Goal: Information Seeking & Learning: Learn about a topic

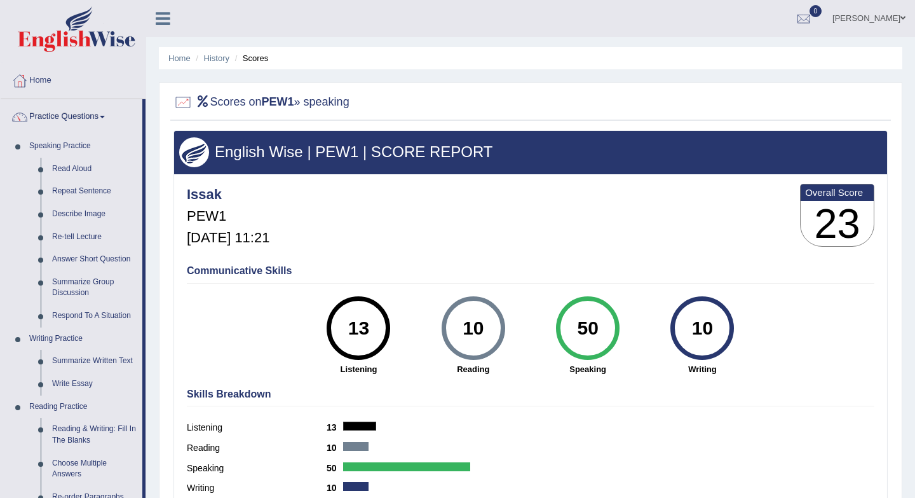
click at [588, 340] on div "50" at bounding box center [587, 327] width 46 height 53
click at [39, 79] on link "Home" at bounding box center [73, 79] width 145 height 32
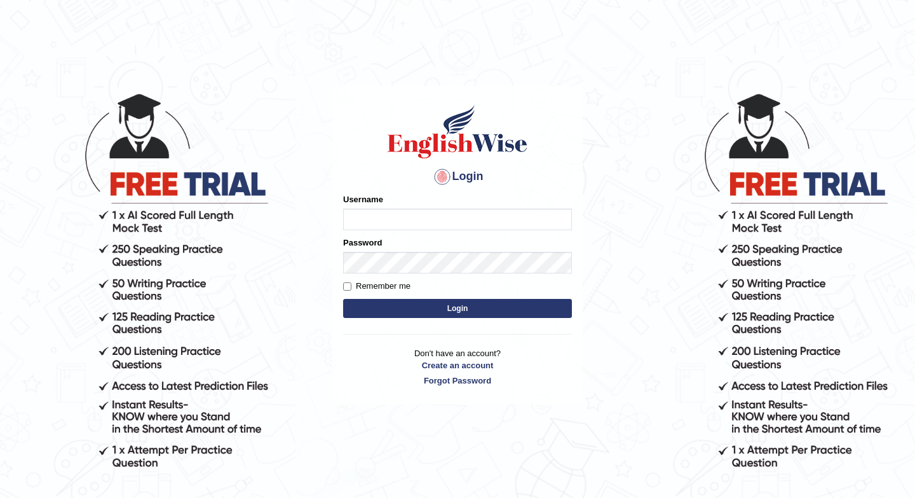
click at [364, 222] on input "Username" at bounding box center [457, 220] width 229 height 22
type input "issak"
click at [460, 310] on button "Login" at bounding box center [457, 308] width 229 height 19
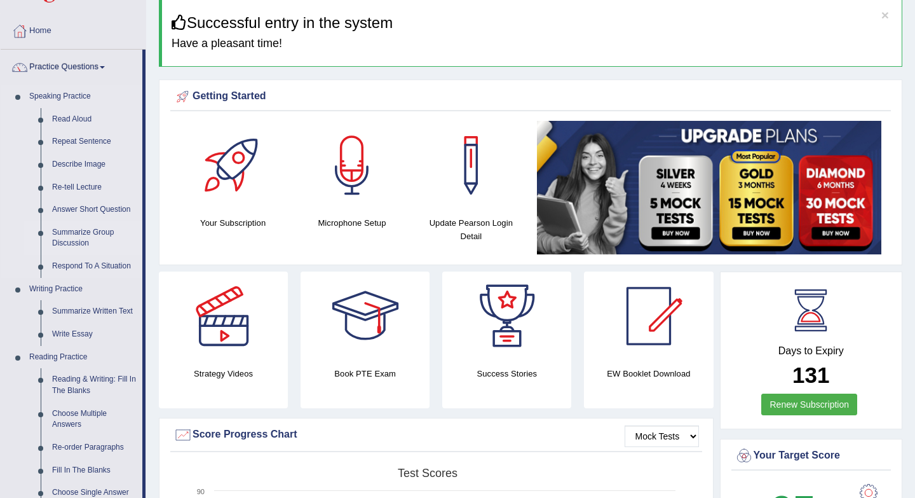
scroll to position [53, 0]
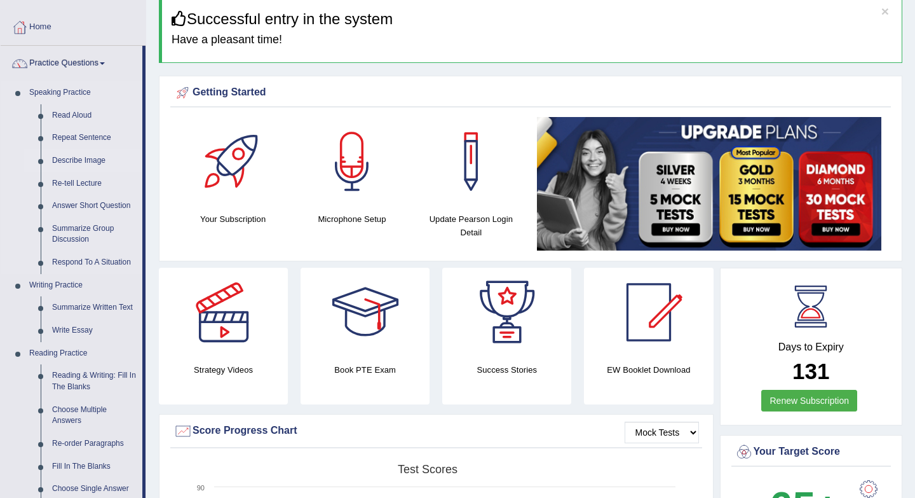
click at [85, 161] on link "Describe Image" at bounding box center [94, 160] width 96 height 23
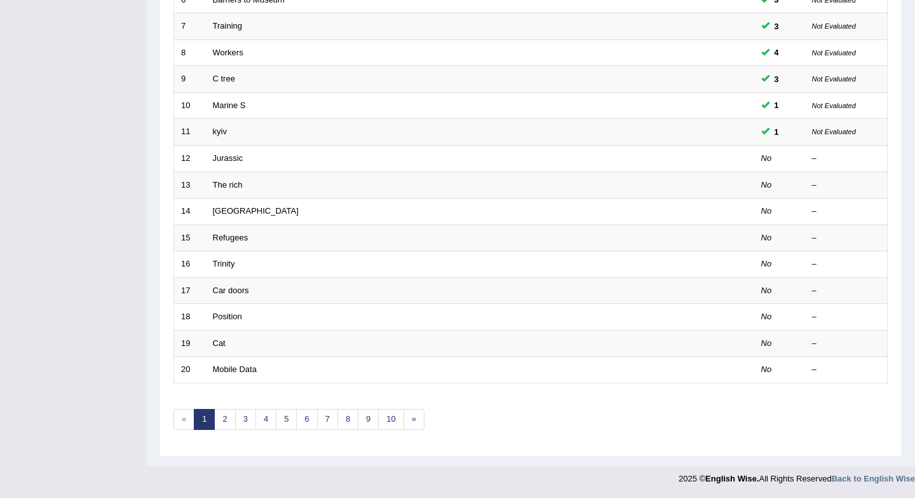
scroll to position [344, 0]
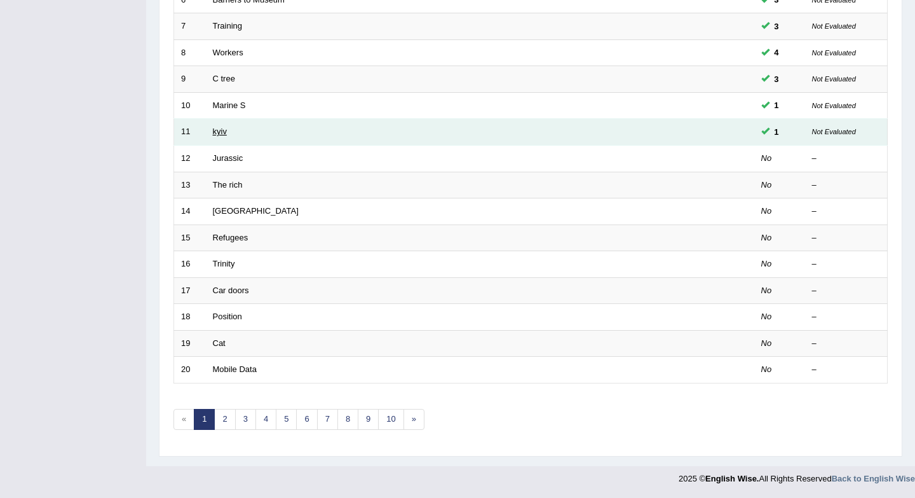
click at [223, 131] on link "kyiv" at bounding box center [220, 132] width 14 height 10
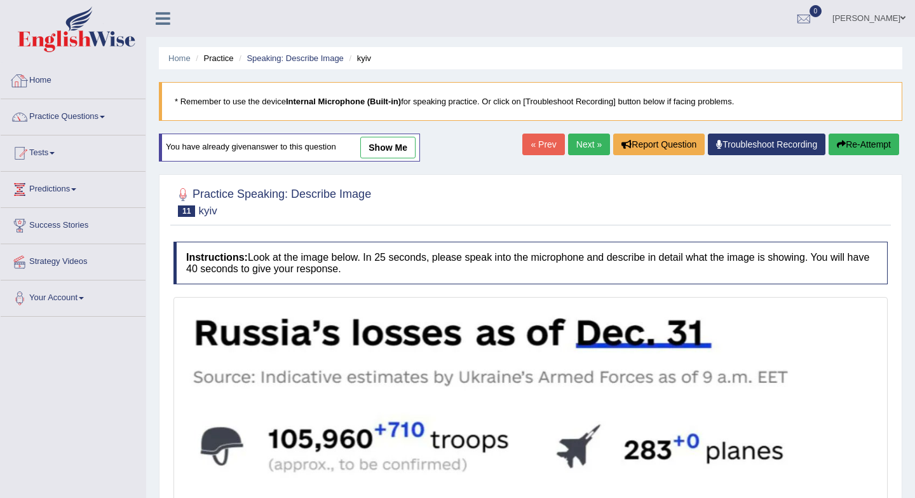
click at [41, 85] on link "Home" at bounding box center [73, 79] width 145 height 32
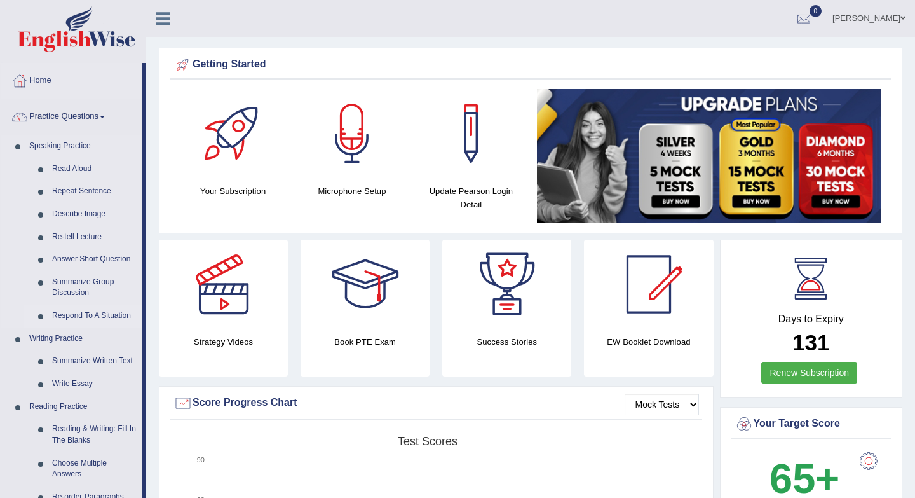
click at [74, 318] on link "Respond To A Situation" at bounding box center [94, 315] width 96 height 23
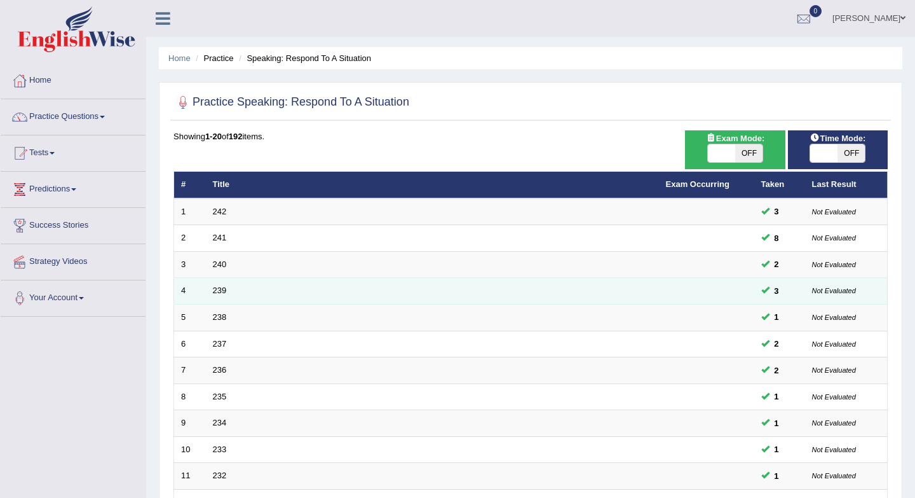
scroll to position [344, 0]
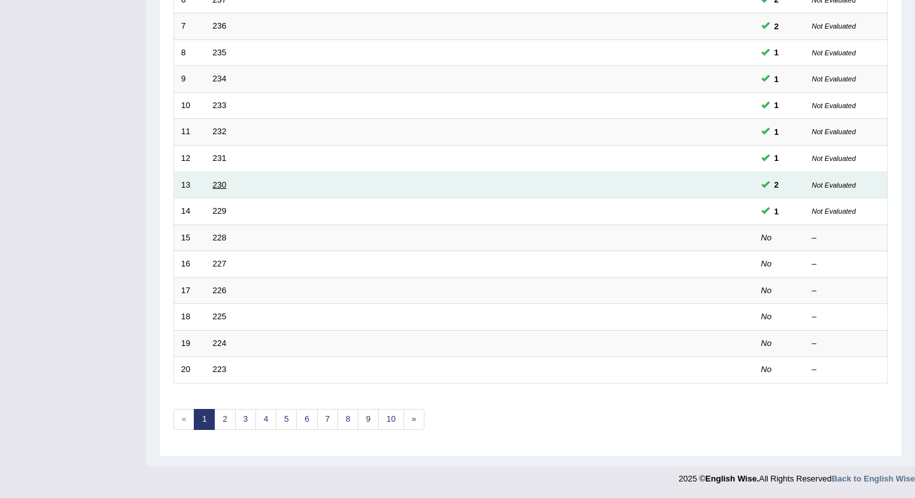
click at [219, 184] on link "230" at bounding box center [220, 185] width 14 height 10
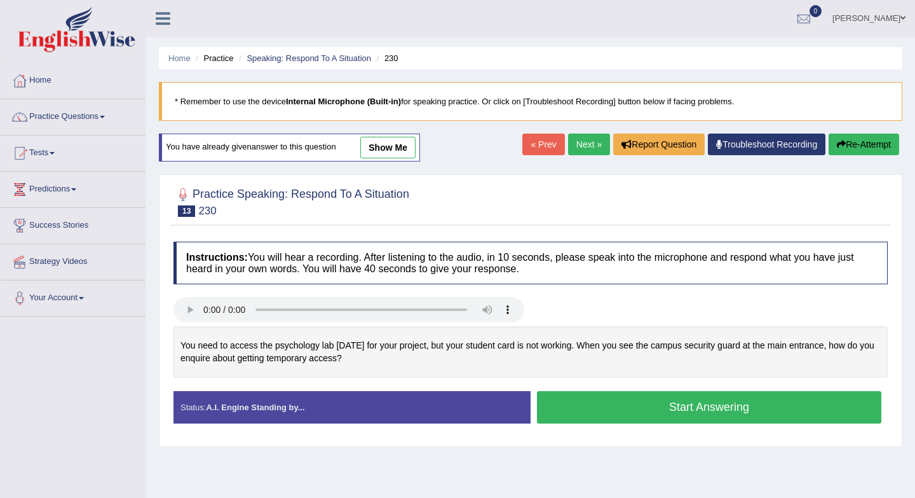
click at [380, 147] on link "show me" at bounding box center [387, 148] width 55 height 22
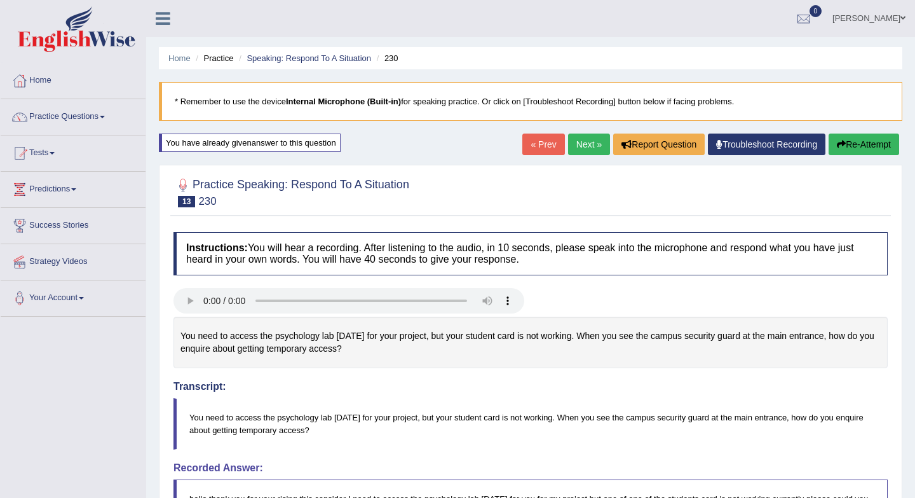
click at [582, 156] on div "« Prev Next » Report Question Troubleshoot Recording Re-Attempt" at bounding box center [713, 145] width 380 height 25
click at [582, 151] on link "Next »" at bounding box center [589, 144] width 42 height 22
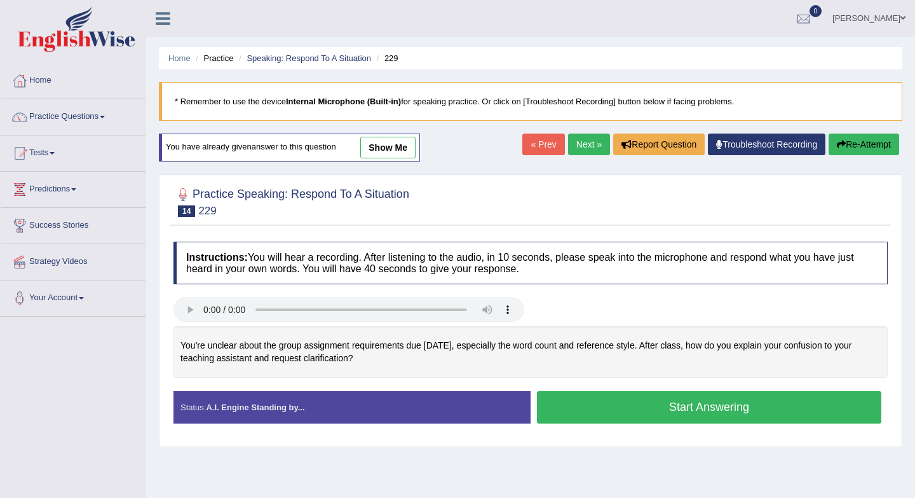
click at [571, 142] on link "Next »" at bounding box center [589, 144] width 42 height 22
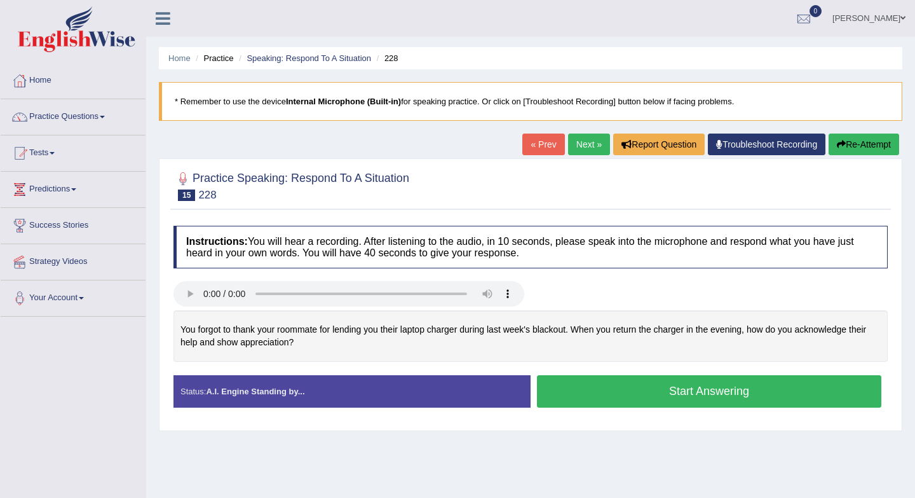
click at [713, 394] on button "Start Answering" at bounding box center [709, 391] width 345 height 32
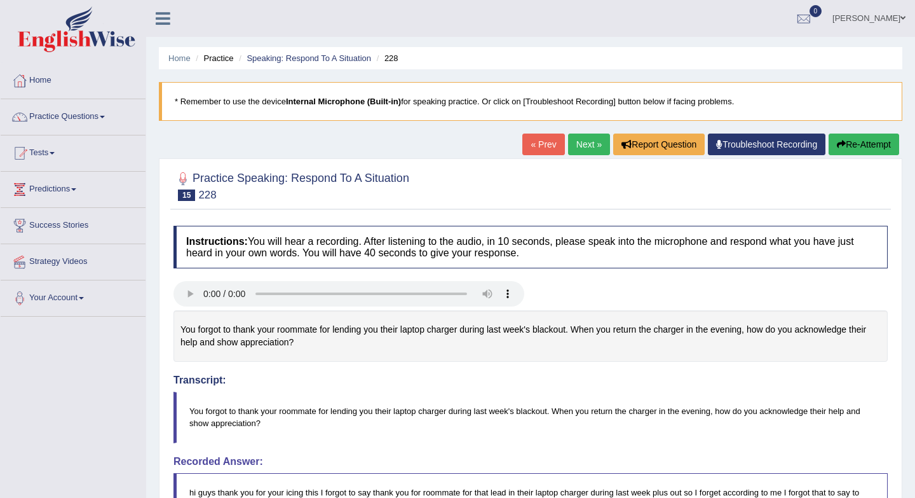
click at [578, 147] on link "Next »" at bounding box center [589, 144] width 42 height 22
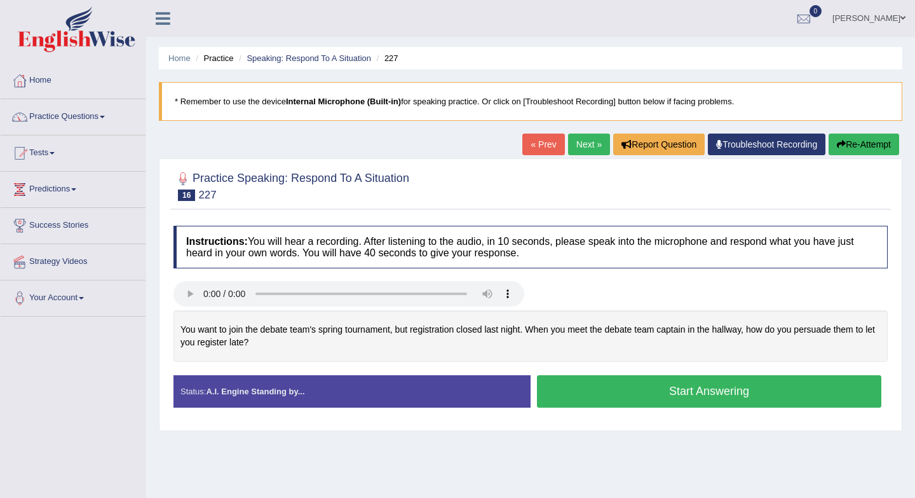
click at [587, 387] on button "Start Answering" at bounding box center [709, 391] width 345 height 32
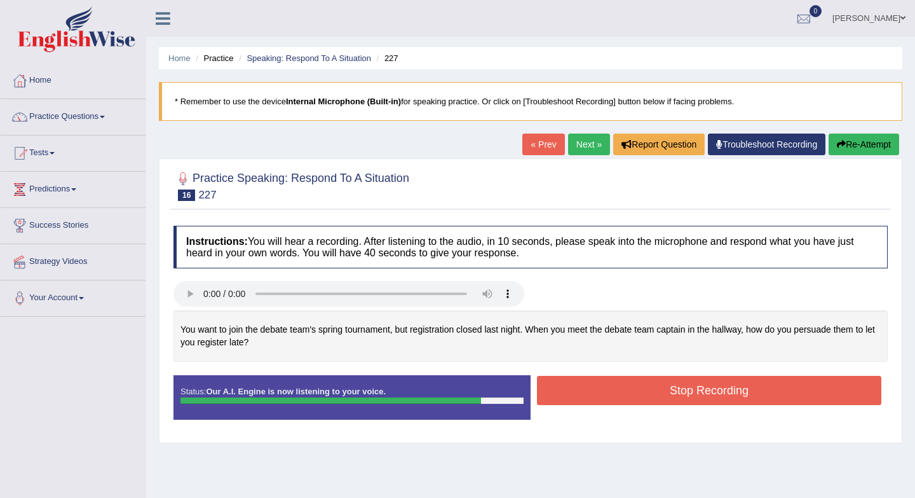
click at [587, 387] on button "Stop Recording" at bounding box center [709, 390] width 345 height 29
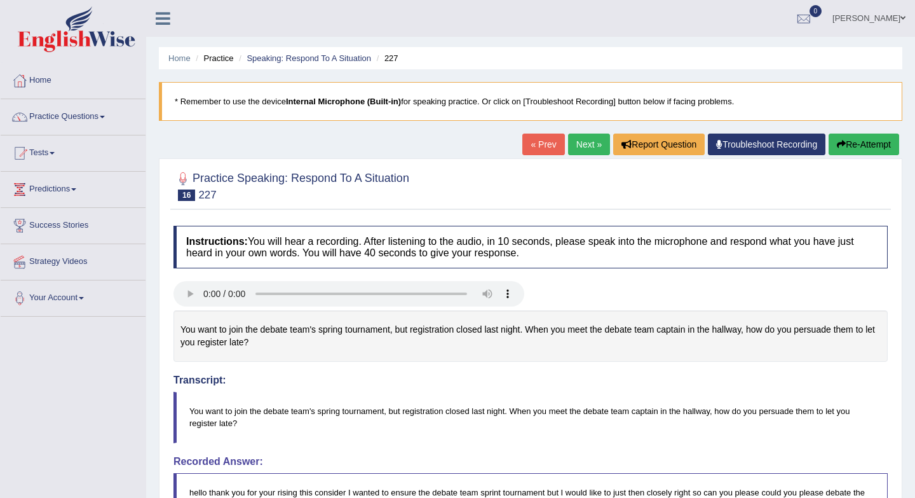
click at [572, 151] on link "Next »" at bounding box center [589, 144] width 42 height 22
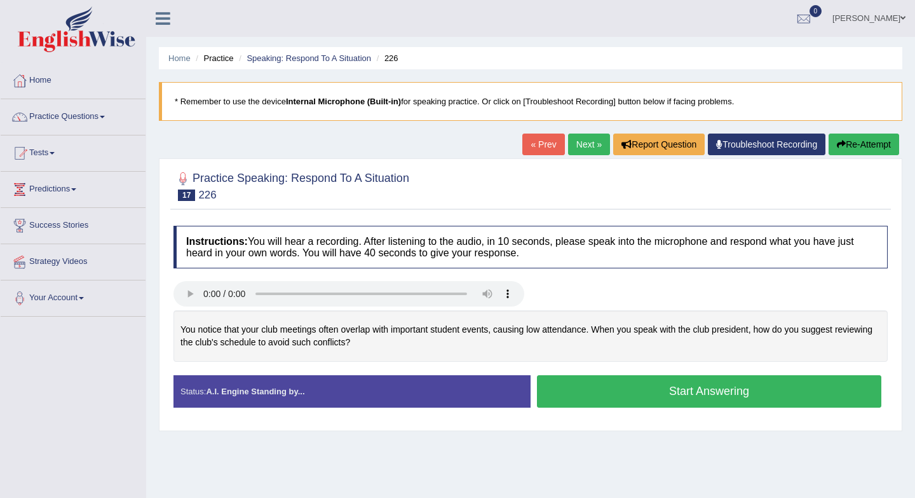
click at [535, 145] on link "« Prev" at bounding box center [544, 144] width 42 height 22
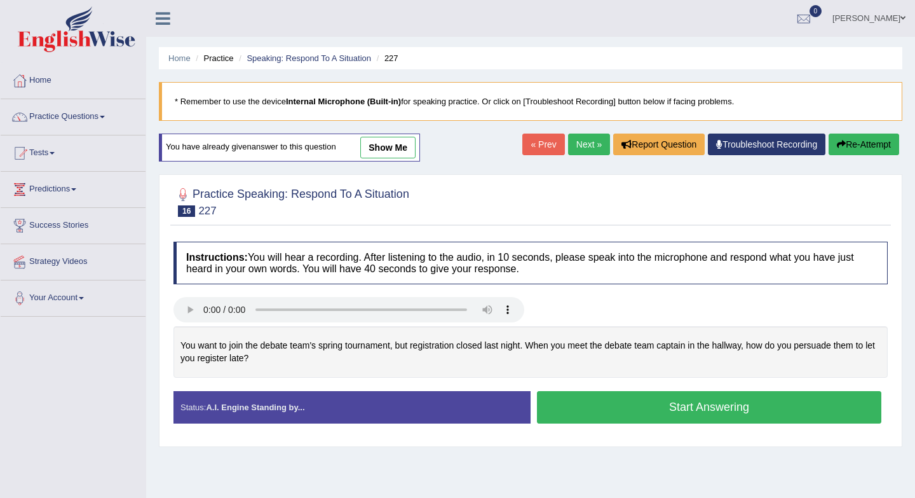
click at [587, 423] on button "Start Answering" at bounding box center [709, 407] width 345 height 32
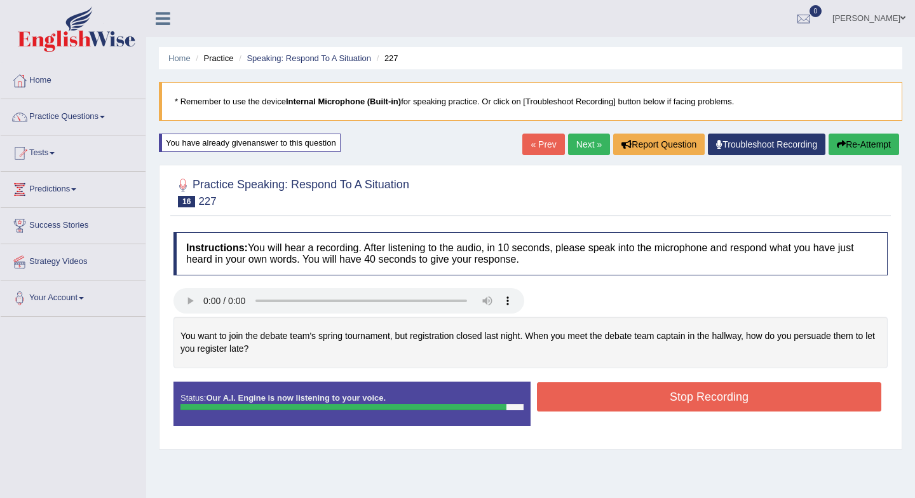
click at [595, 405] on button "Stop Recording" at bounding box center [709, 396] width 345 height 29
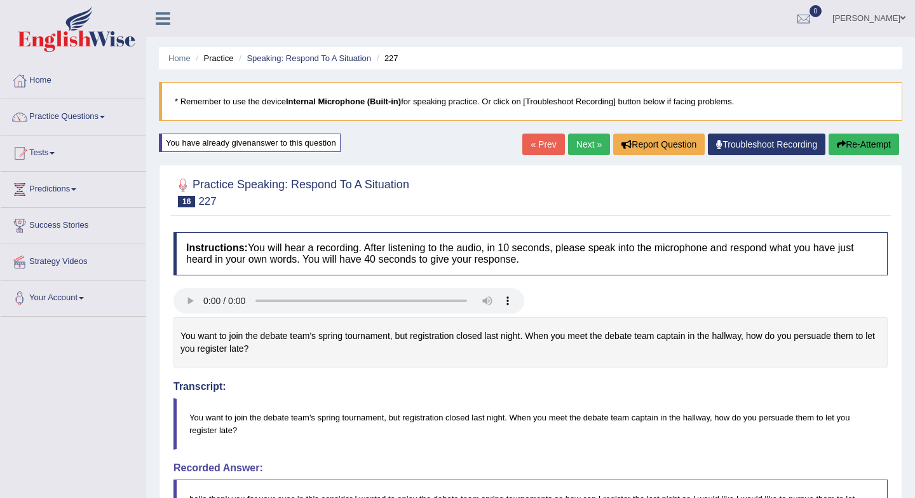
click at [570, 149] on link "Next »" at bounding box center [589, 144] width 42 height 22
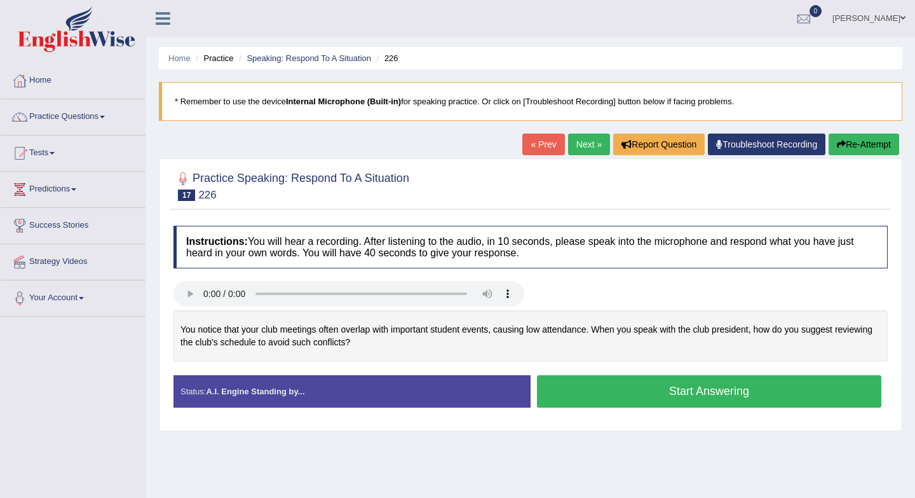
click at [634, 398] on button "Start Answering" at bounding box center [709, 391] width 345 height 32
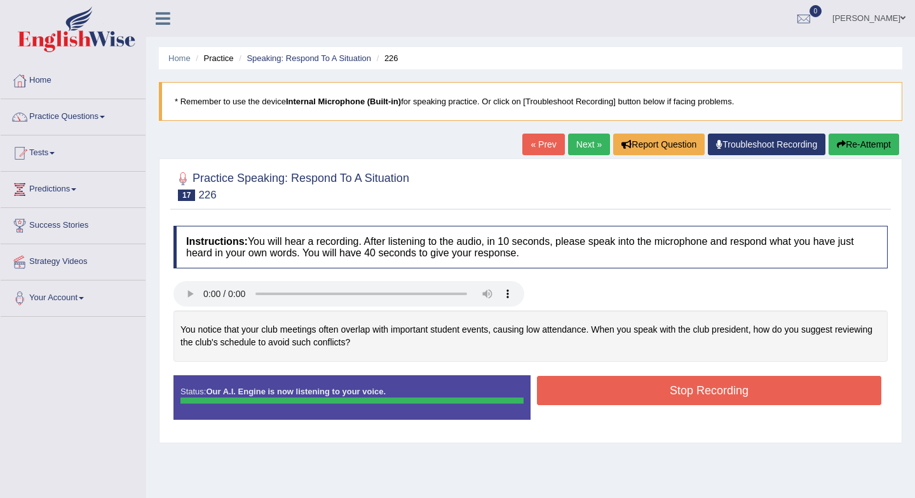
click at [634, 398] on div "Instructions: You will hear a recording. After listening to the audio, in 10 se…" at bounding box center [530, 327] width 721 height 217
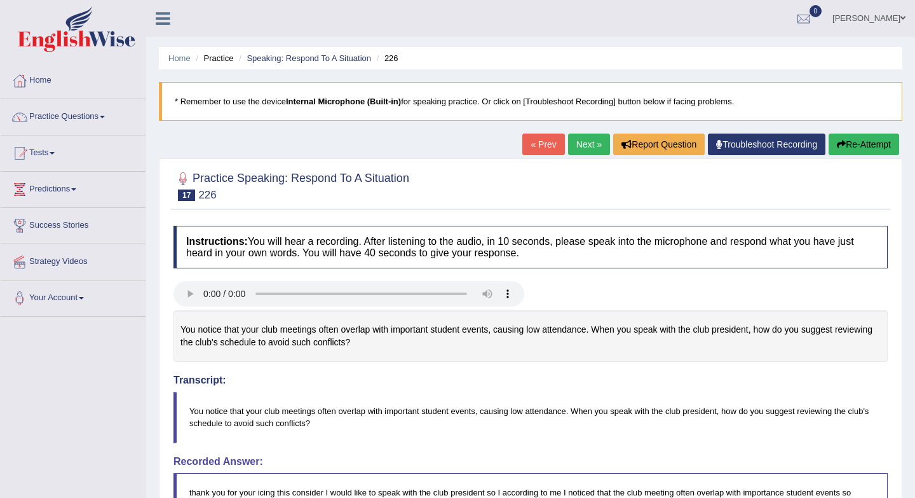
click at [574, 150] on link "Next »" at bounding box center [589, 144] width 42 height 22
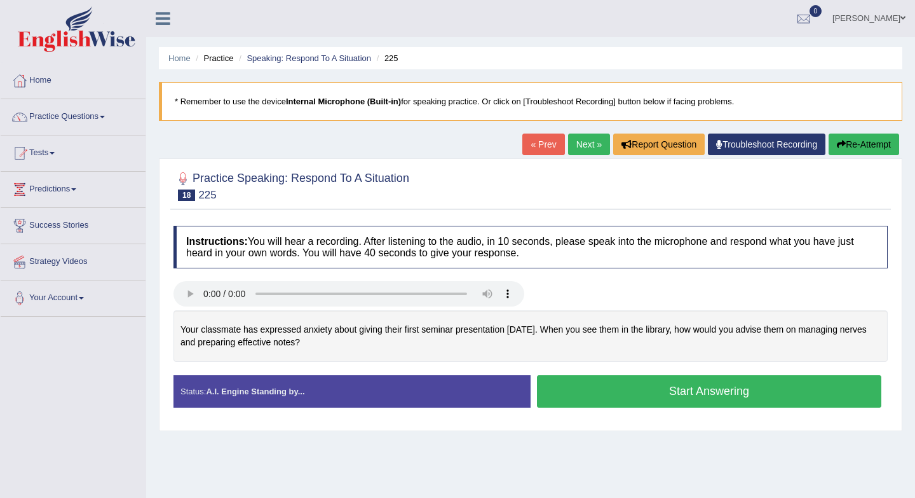
click at [583, 405] on button "Start Answering" at bounding box center [709, 391] width 345 height 32
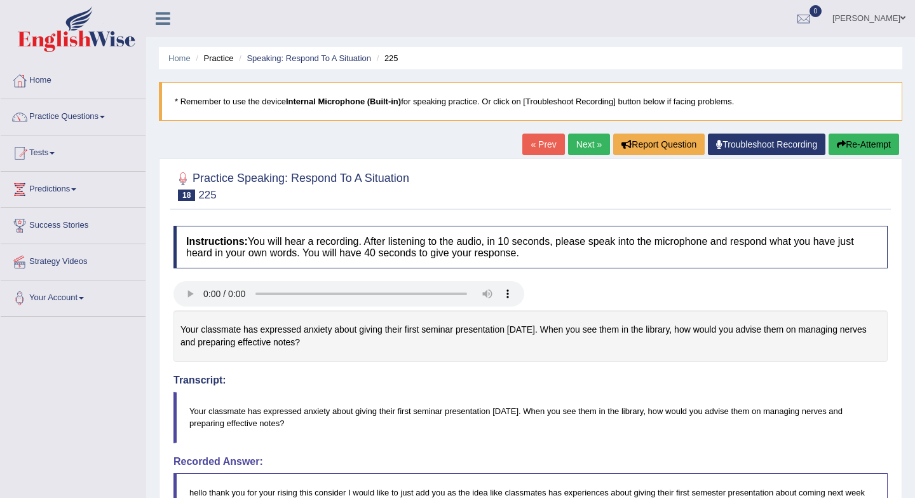
click at [533, 147] on link "« Prev" at bounding box center [544, 144] width 42 height 22
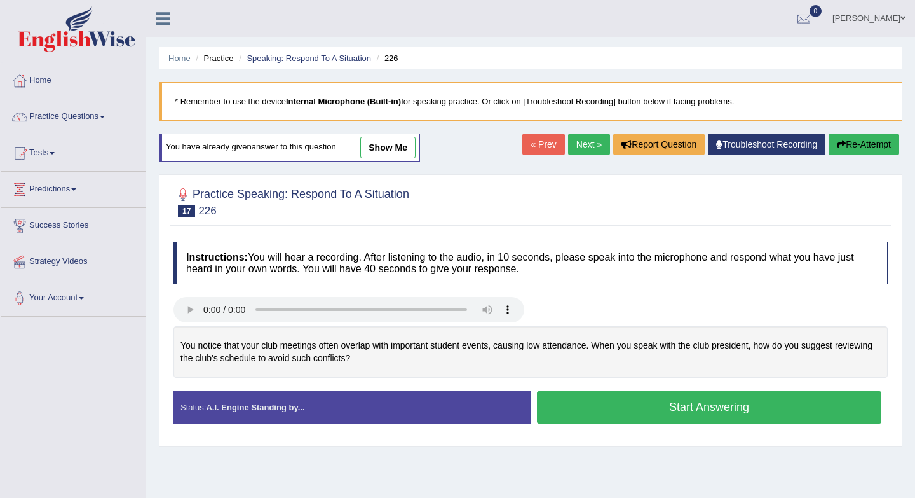
click at [584, 149] on link "Next »" at bounding box center [589, 144] width 42 height 22
click at [613, 406] on button "Start Answering" at bounding box center [709, 407] width 345 height 32
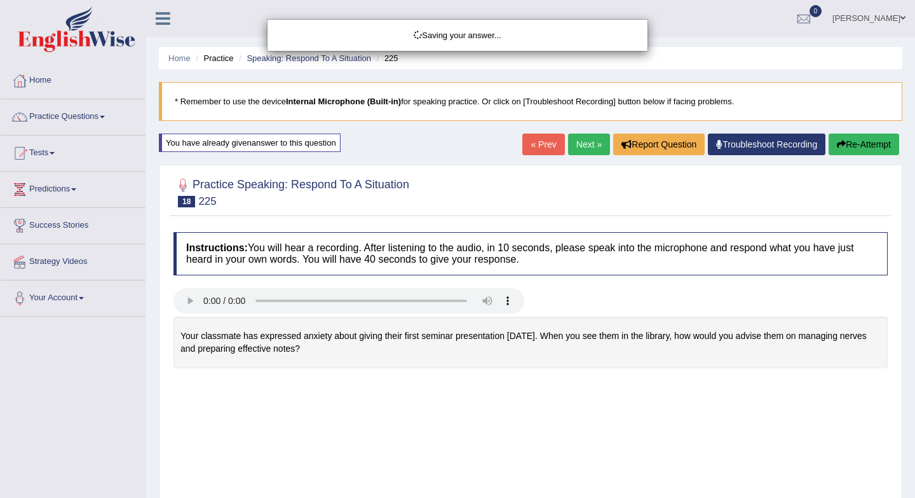
click at [613, 406] on div "Saving your answer..." at bounding box center [457, 249] width 915 height 498
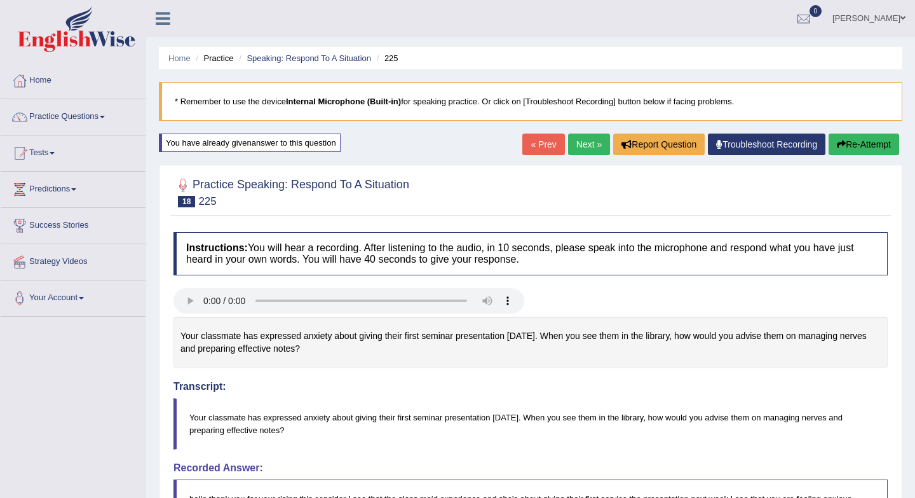
click at [579, 146] on link "Next »" at bounding box center [589, 144] width 42 height 22
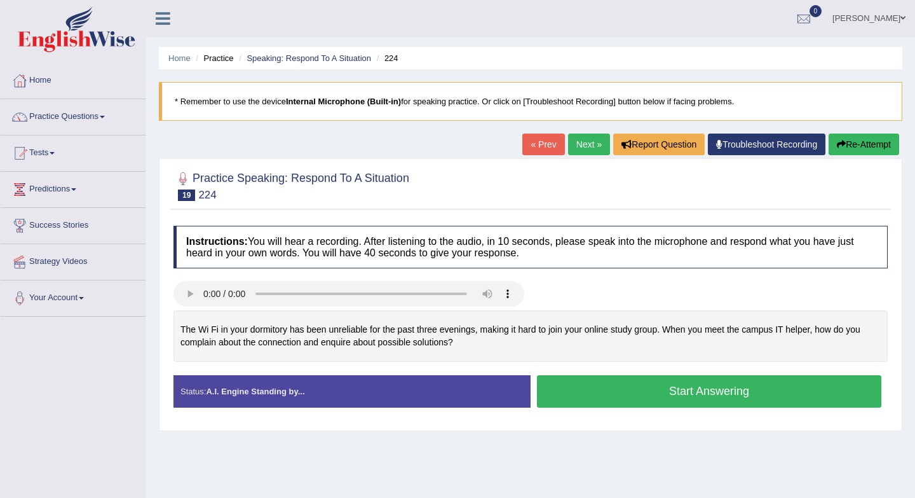
click at [597, 386] on button "Start Answering" at bounding box center [709, 391] width 345 height 32
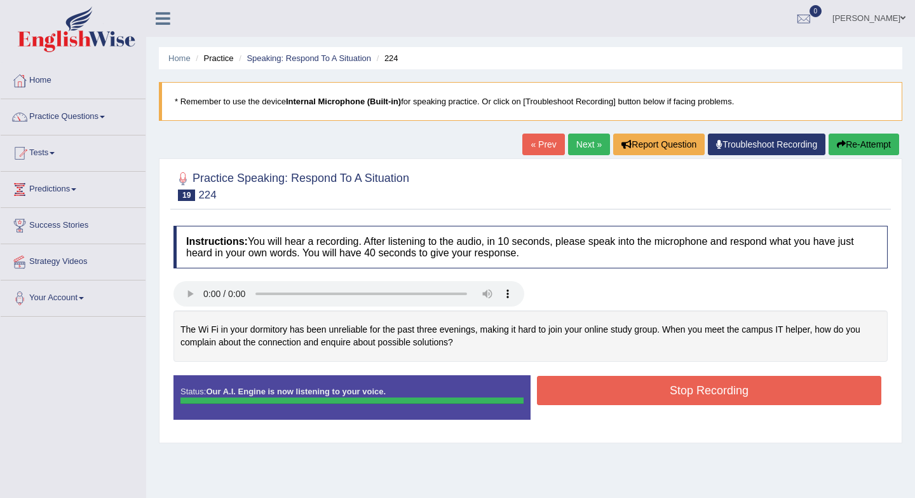
click at [597, 386] on button "Stop Recording" at bounding box center [709, 390] width 345 height 29
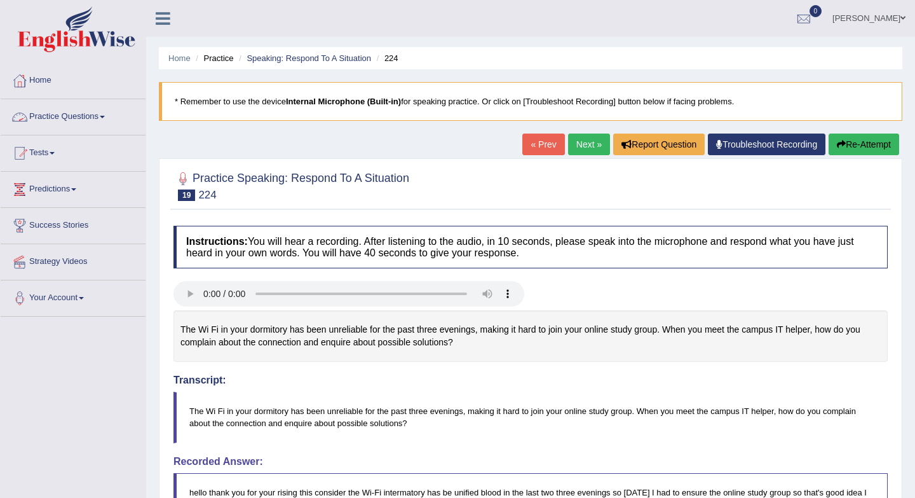
click at [104, 110] on link "Practice Questions" at bounding box center [73, 115] width 145 height 32
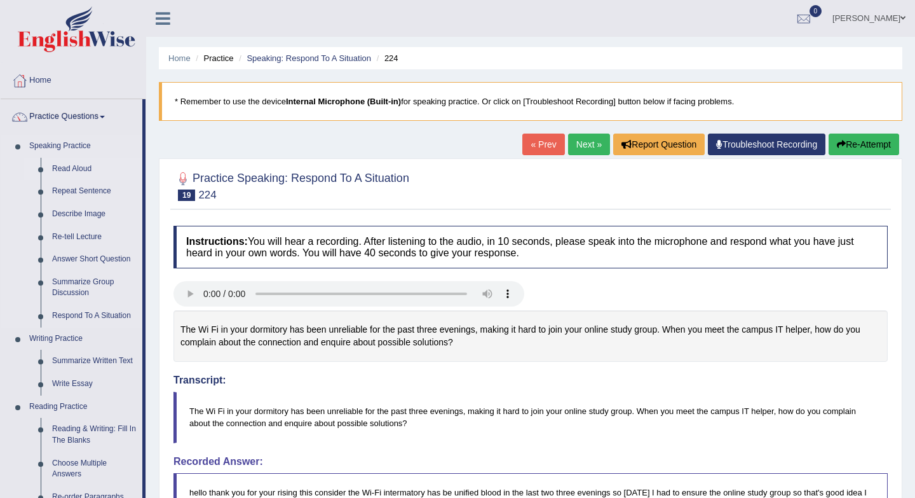
click at [79, 167] on link "Read Aloud" at bounding box center [94, 169] width 96 height 23
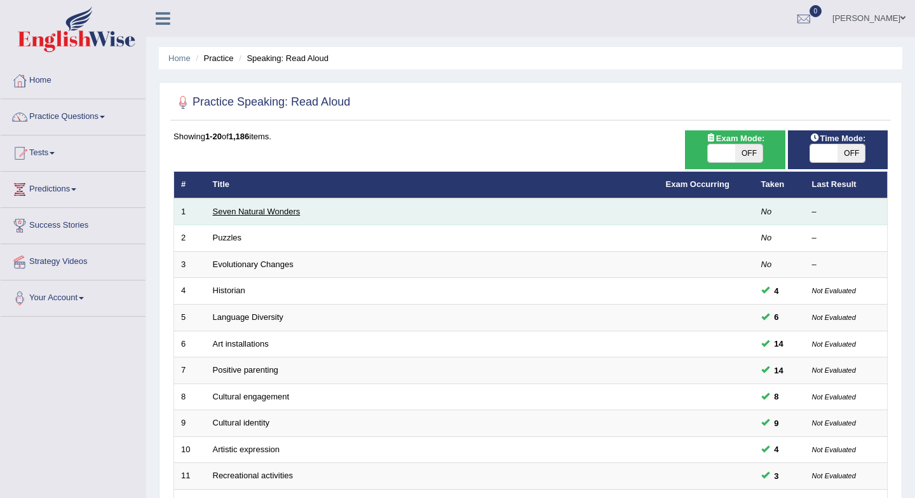
click at [233, 212] on link "Seven Natural Wonders" at bounding box center [257, 212] width 88 height 10
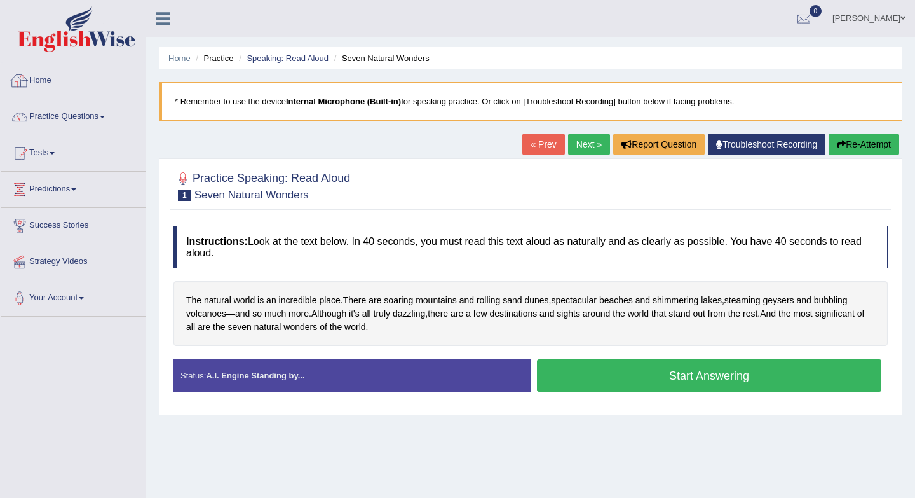
click at [43, 88] on link "Home" at bounding box center [73, 79] width 145 height 32
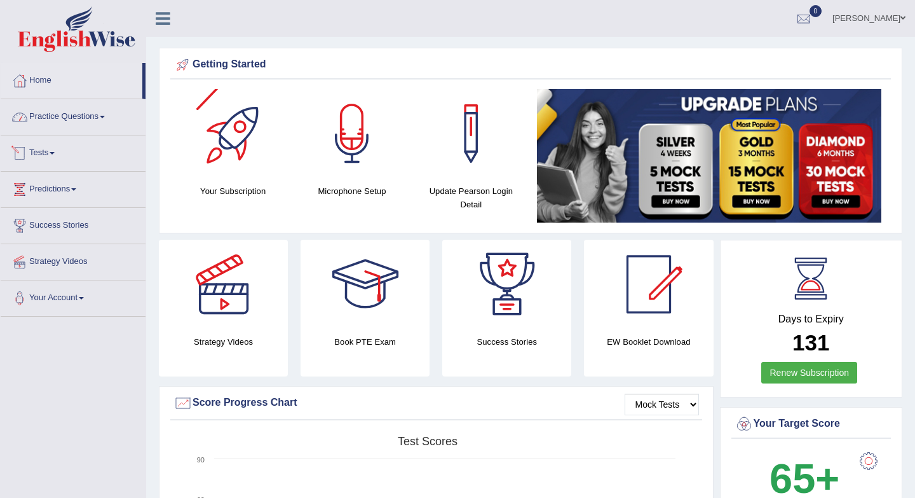
click at [81, 116] on link "Practice Questions" at bounding box center [73, 115] width 145 height 32
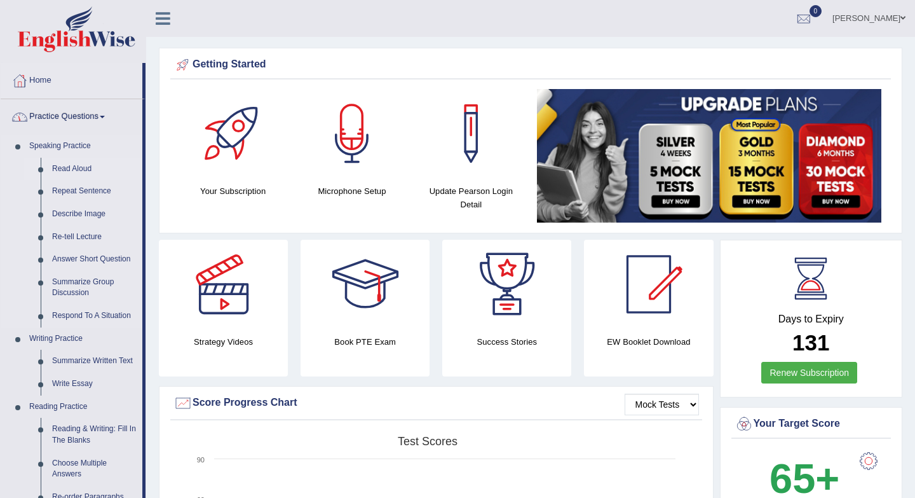
click at [90, 164] on link "Read Aloud" at bounding box center [94, 169] width 96 height 23
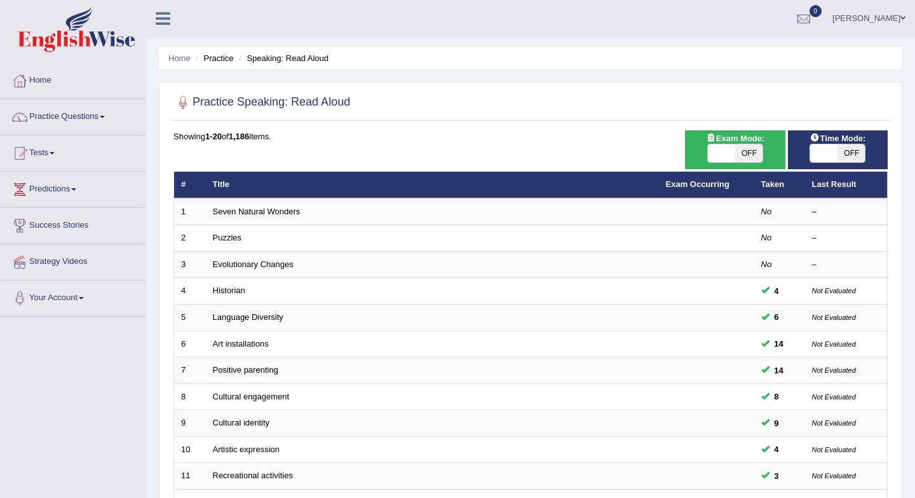
click at [736, 156] on span "OFF" at bounding box center [748, 153] width 27 height 18
checkbox input "true"
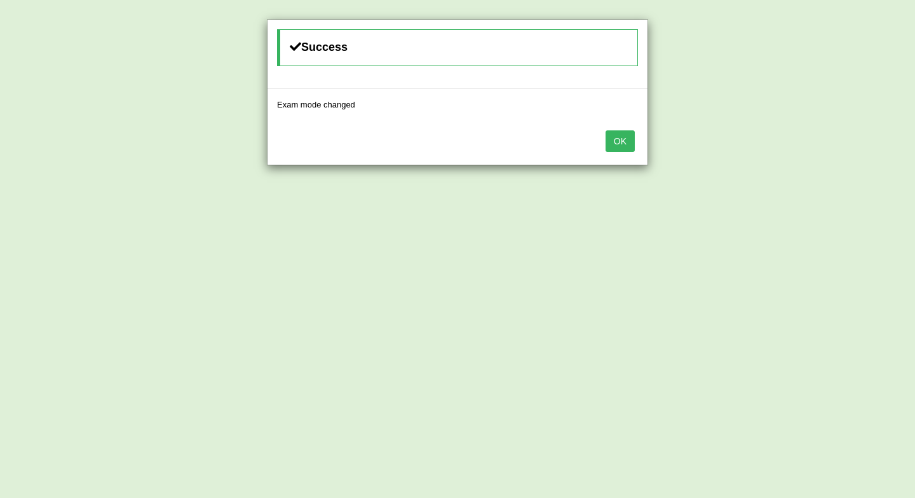
click at [621, 144] on button "OK" at bounding box center [620, 141] width 29 height 22
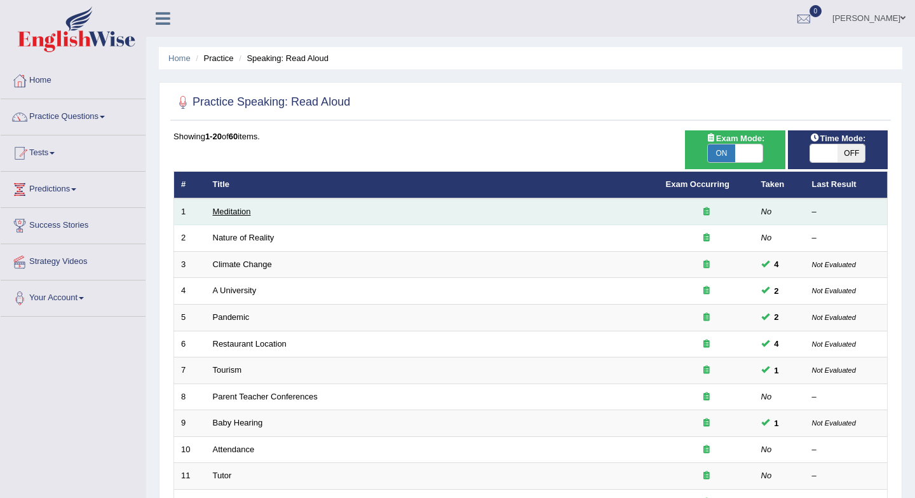
click at [236, 211] on link "Meditation" at bounding box center [232, 212] width 38 height 10
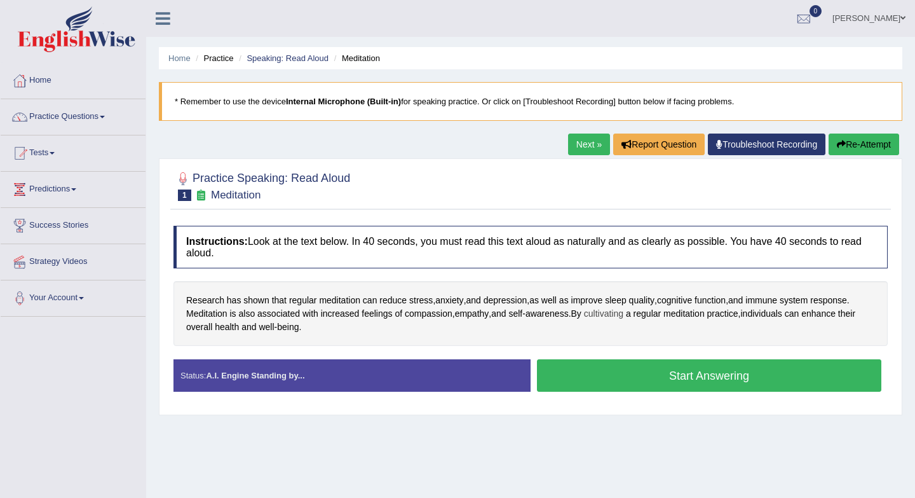
click at [603, 313] on span "cultivating" at bounding box center [603, 313] width 39 height 13
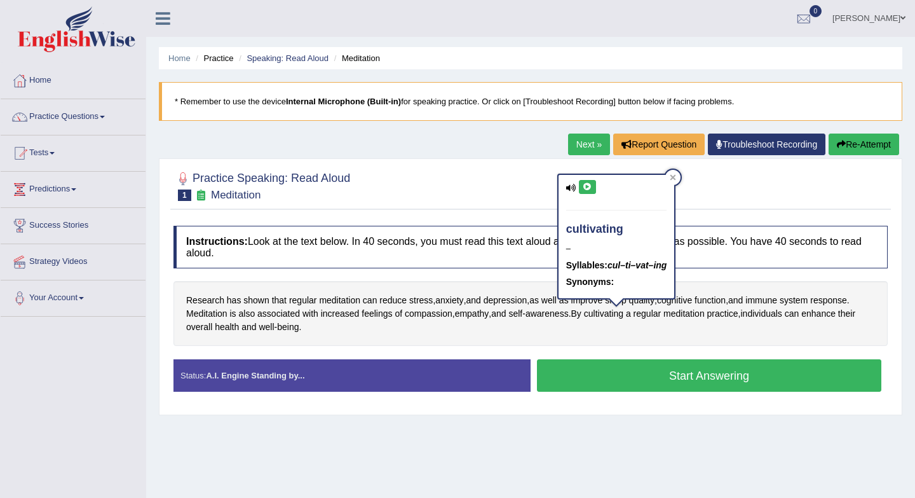
click at [585, 188] on icon at bounding box center [588, 187] width 10 height 8
click at [710, 329] on div "Research has shown that regular meditation can reduce stress , anxiety , and de…" at bounding box center [531, 313] width 715 height 65
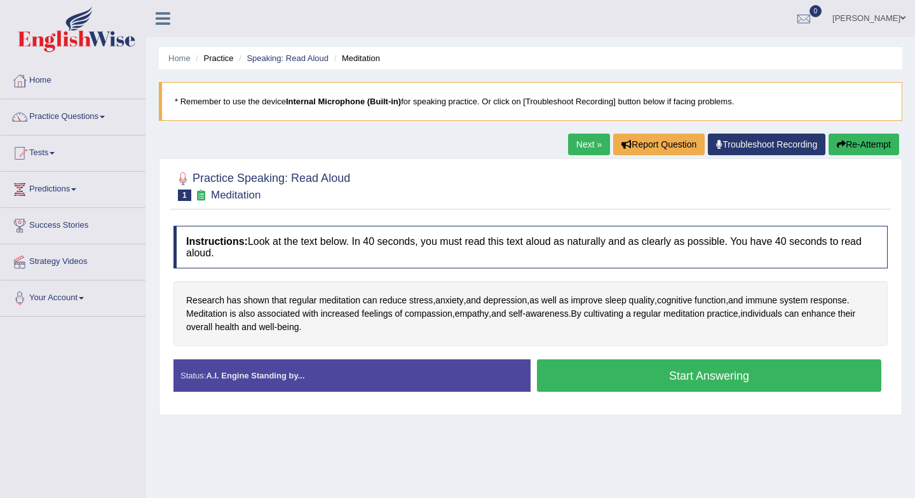
click at [589, 376] on button "Start Answering" at bounding box center [709, 375] width 345 height 32
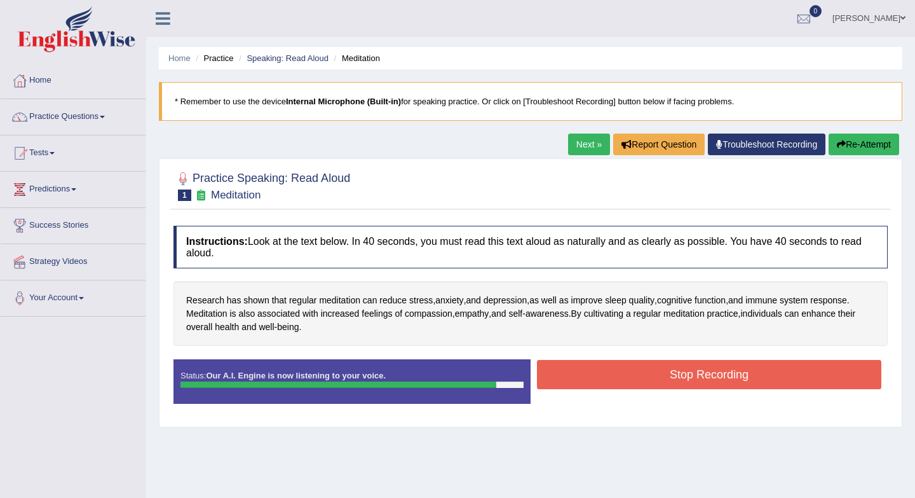
click at [589, 376] on button "Stop Recording" at bounding box center [709, 374] width 345 height 29
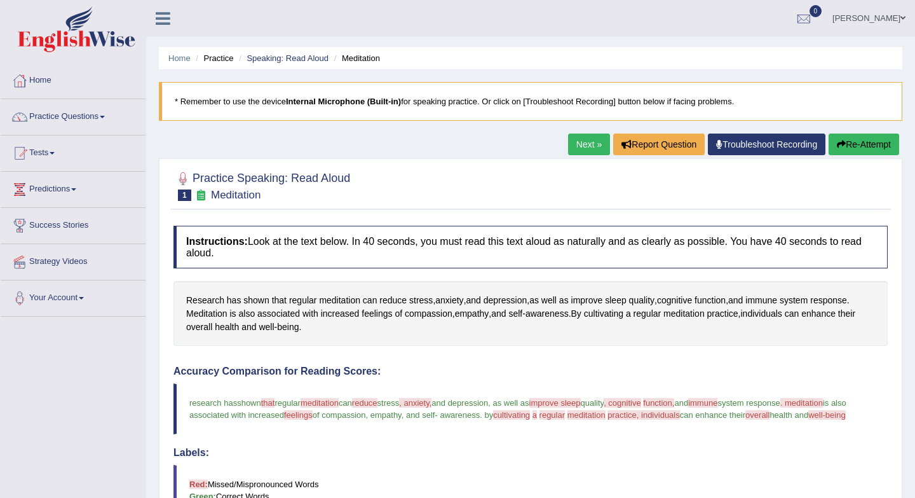
click at [572, 144] on link "Next »" at bounding box center [589, 144] width 42 height 22
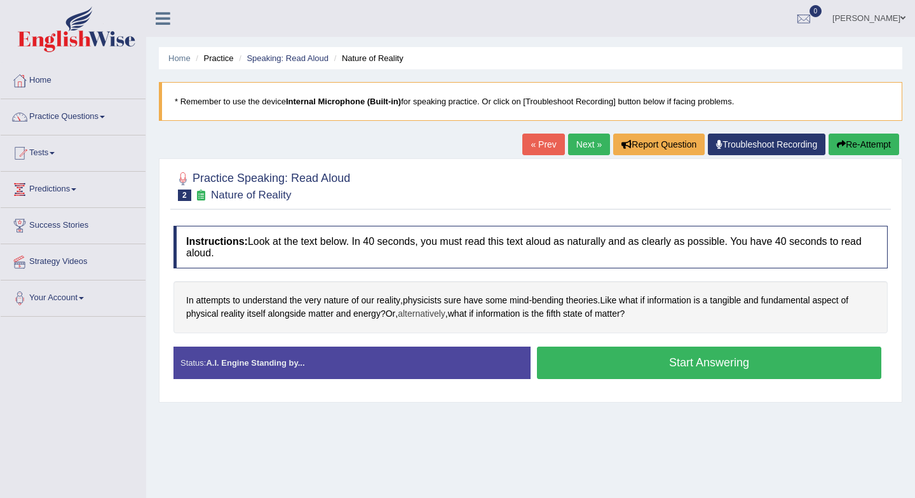
click at [423, 315] on span "alternatively" at bounding box center [422, 313] width 48 height 13
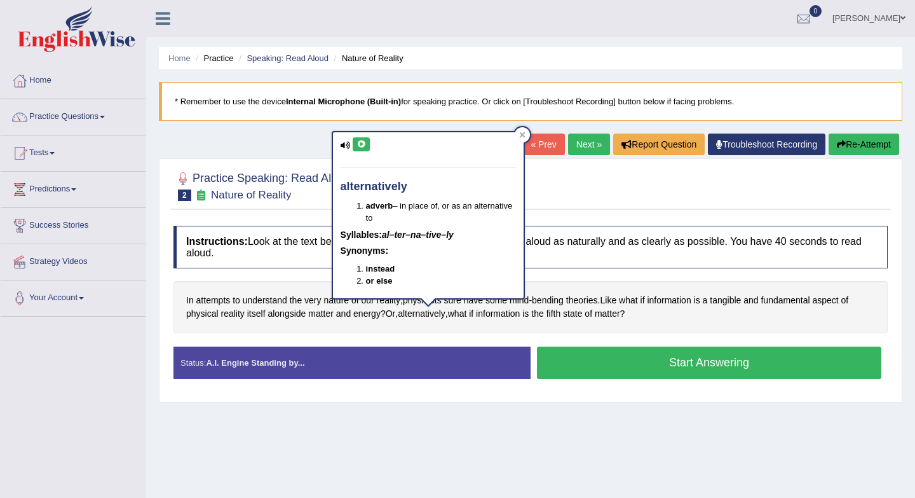
click at [591, 241] on h4 "Instructions: Look at the text below. In 40 seconds, you must read this text al…" at bounding box center [531, 247] width 715 height 43
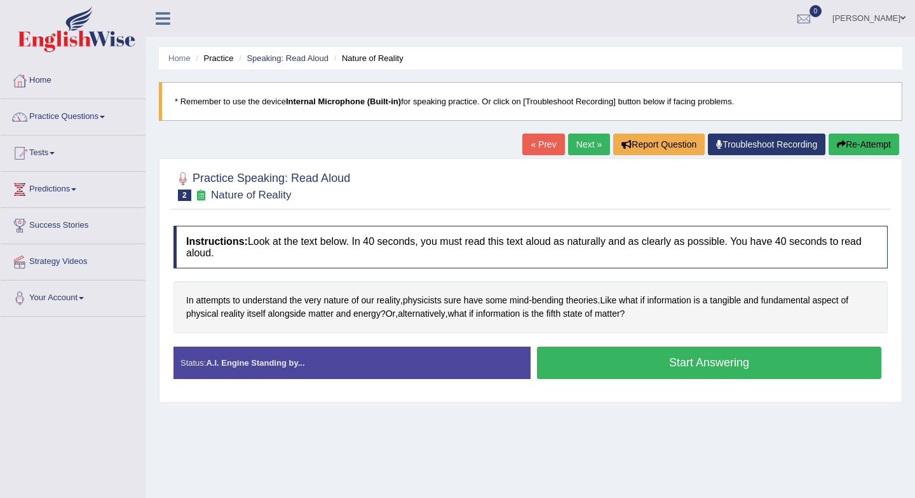
click at [535, 147] on link "« Prev" at bounding box center [544, 144] width 42 height 22
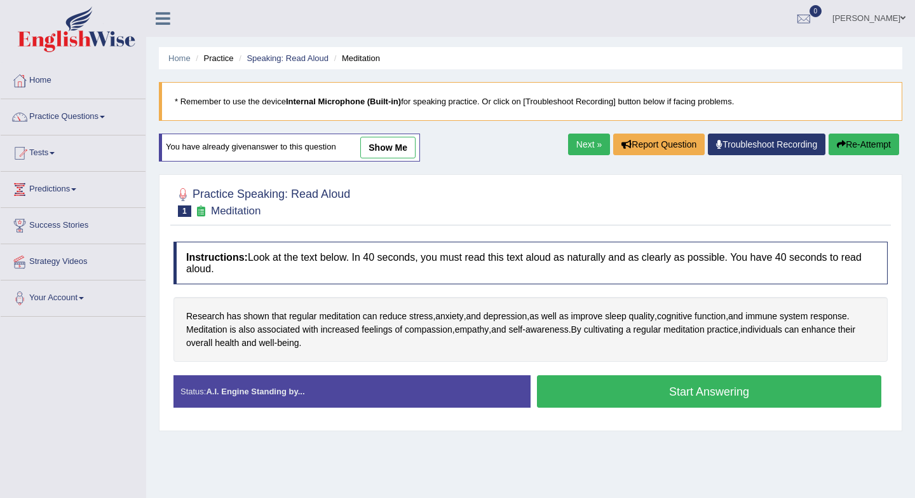
click at [585, 148] on link "Next »" at bounding box center [589, 144] width 42 height 22
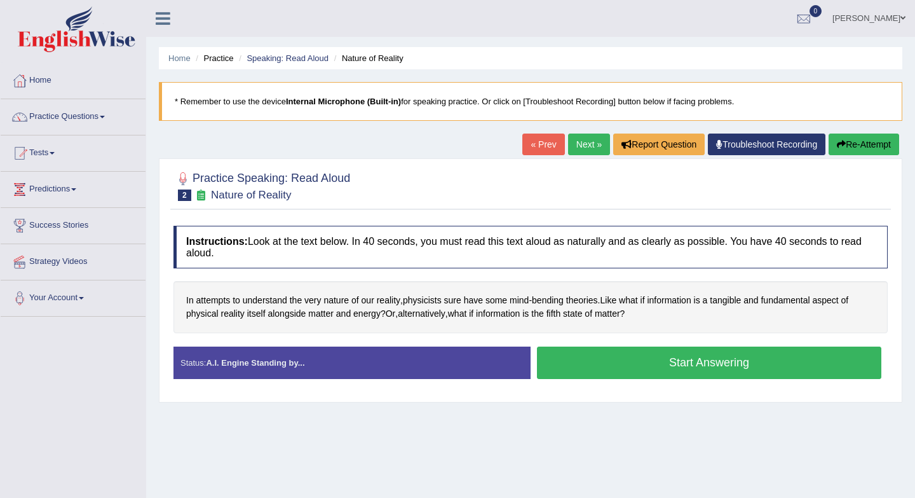
click at [580, 143] on link "Next »" at bounding box center [589, 144] width 42 height 22
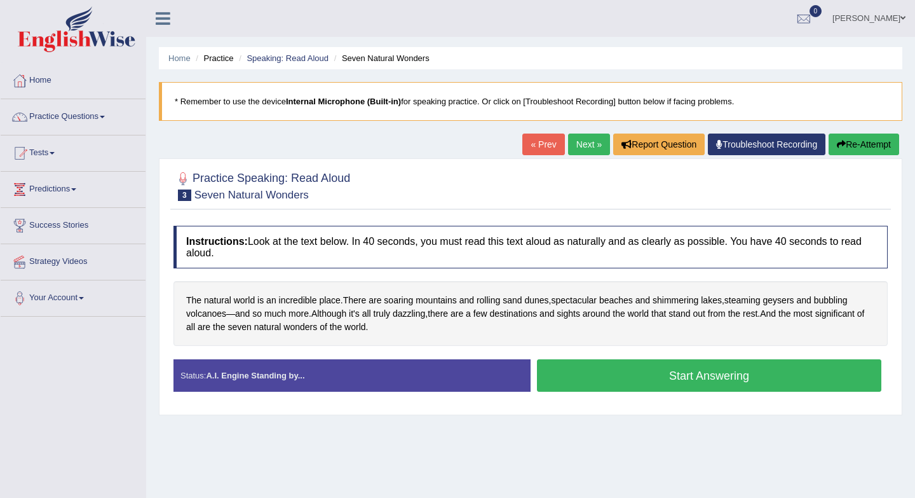
click at [537, 142] on link "« Prev" at bounding box center [544, 144] width 42 height 22
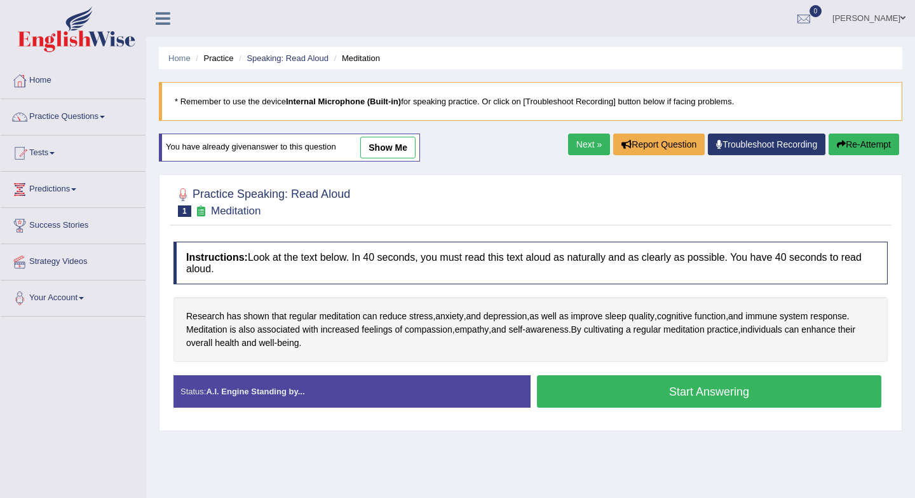
click at [584, 150] on link "Next »" at bounding box center [589, 144] width 42 height 22
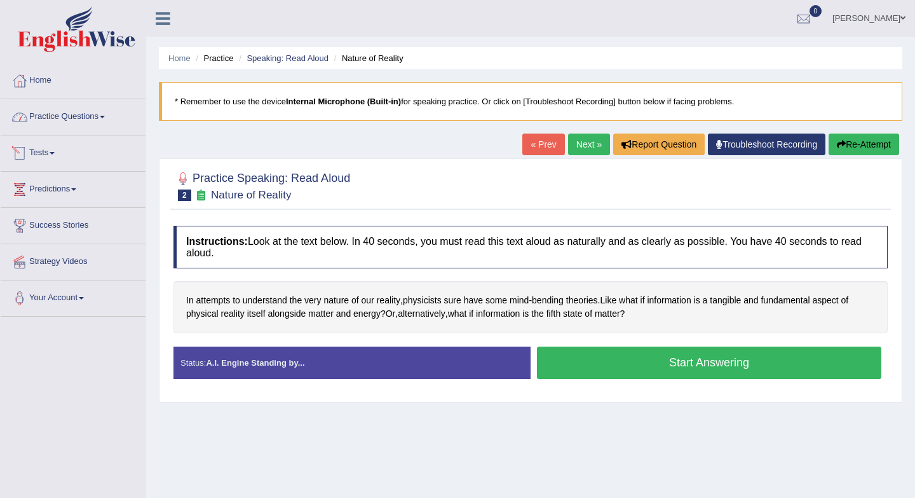
click at [95, 118] on link "Practice Questions" at bounding box center [73, 115] width 145 height 32
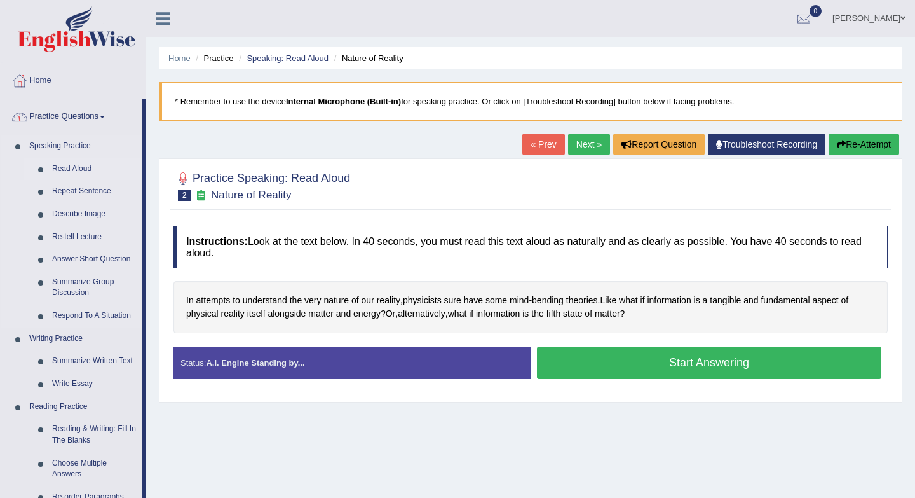
click at [69, 173] on link "Read Aloud" at bounding box center [94, 169] width 96 height 23
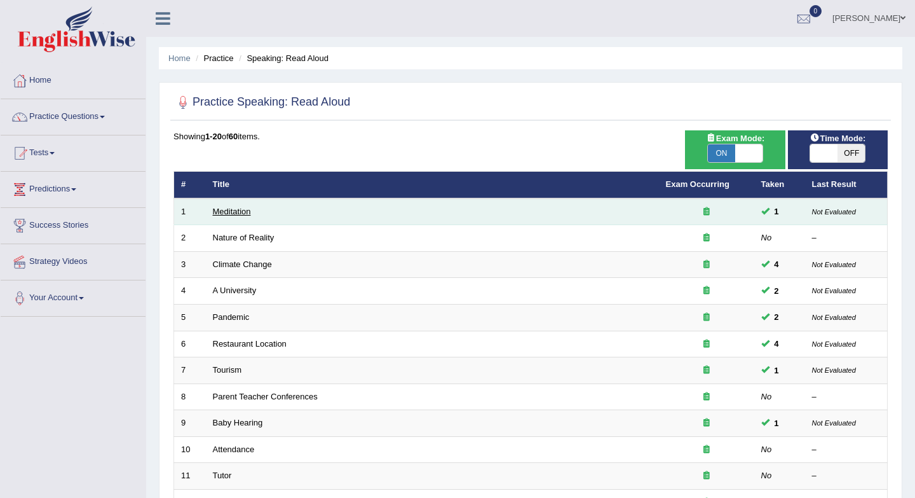
click at [231, 212] on link "Meditation" at bounding box center [232, 212] width 38 height 10
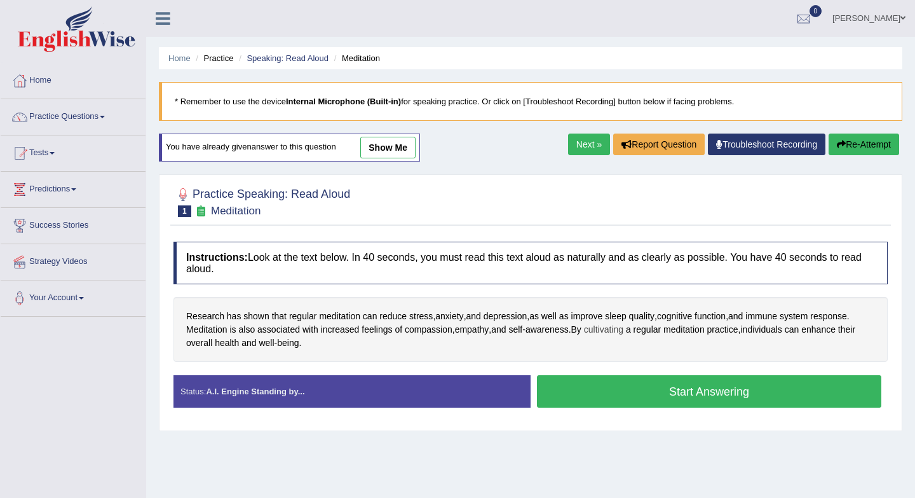
click at [618, 334] on span "cultivating" at bounding box center [603, 329] width 39 height 13
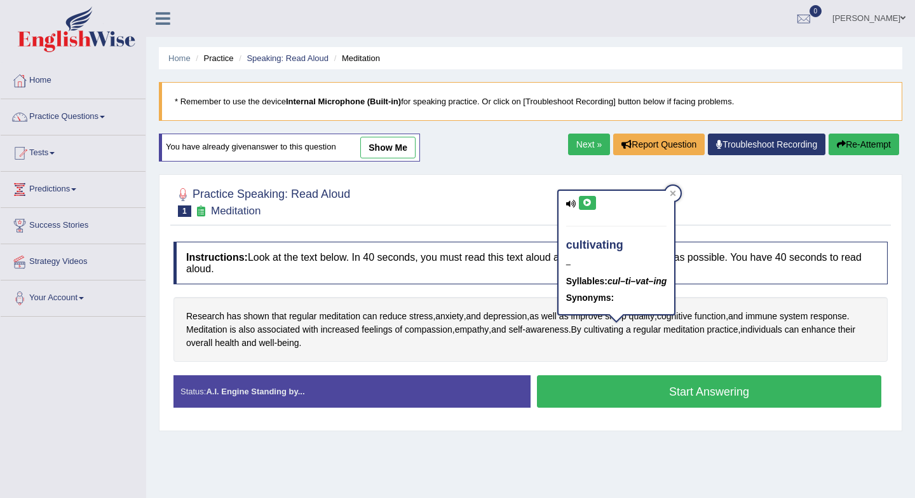
click at [585, 203] on icon at bounding box center [588, 203] width 10 height 8
click at [342, 316] on span "meditation" at bounding box center [339, 316] width 41 height 13
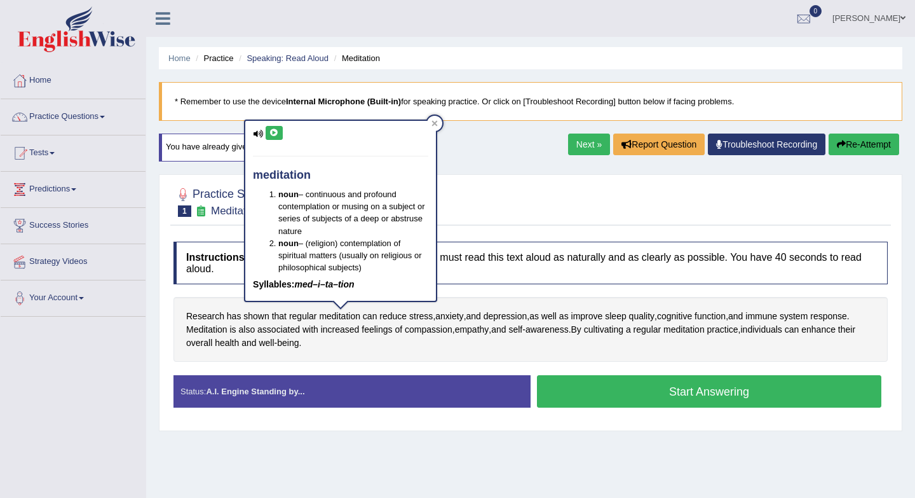
click at [277, 132] on icon at bounding box center [275, 133] width 10 height 8
click at [603, 360] on div "Research has shown that regular meditation can reduce stress , anxiety , and de…" at bounding box center [531, 329] width 715 height 65
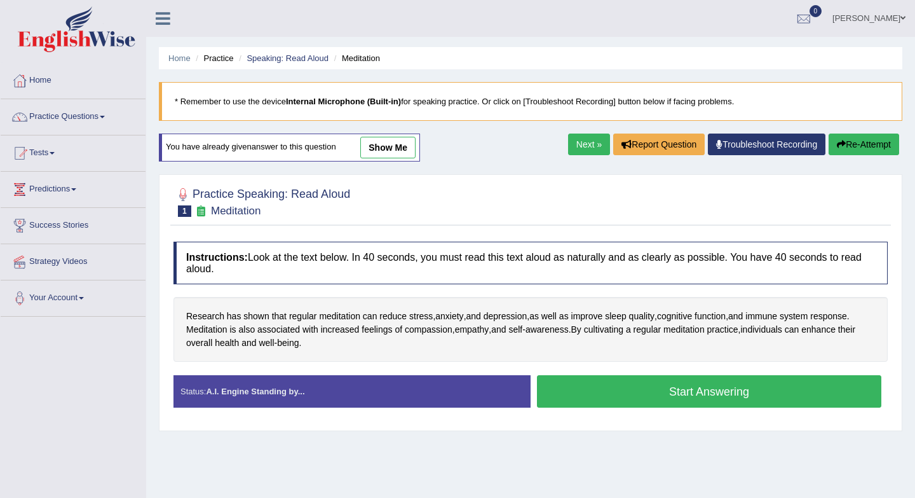
click at [621, 397] on button "Start Answering" at bounding box center [709, 391] width 345 height 32
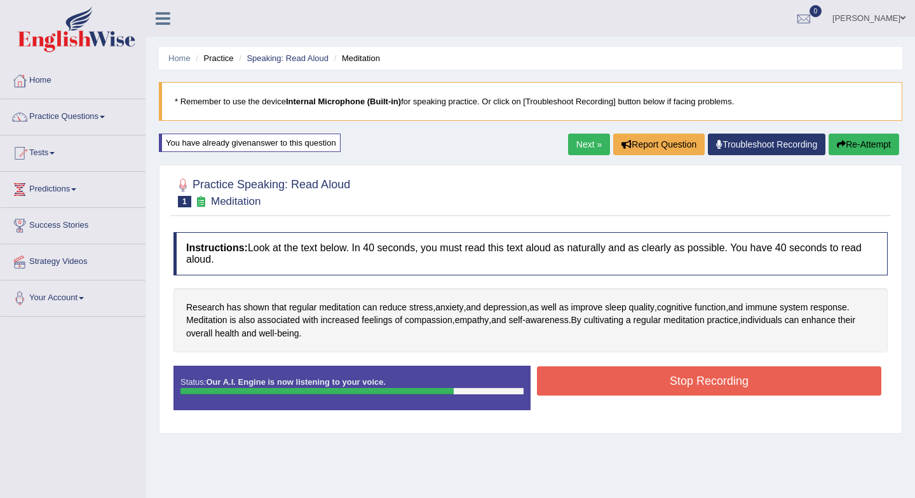
click at [613, 385] on button "Stop Recording" at bounding box center [709, 380] width 345 height 29
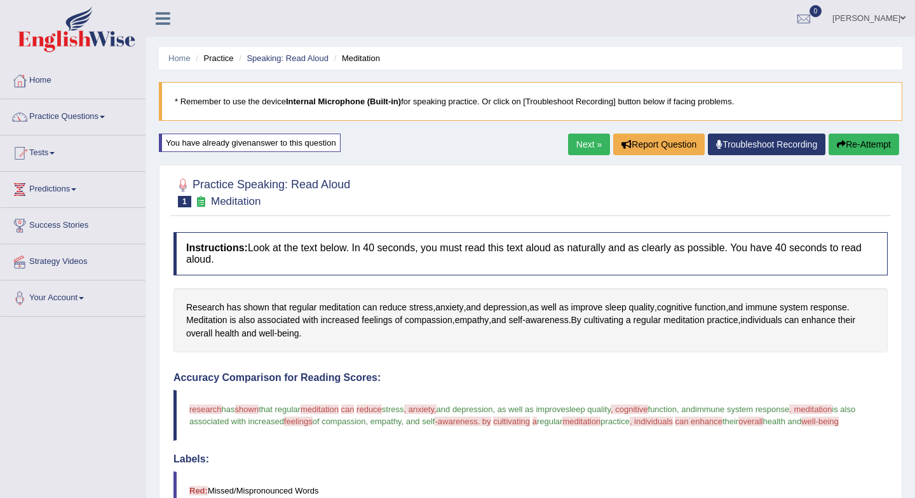
click at [202, 411] on span "research" at bounding box center [205, 409] width 32 height 10
click at [199, 409] on span "research" at bounding box center [205, 409] width 32 height 10
click at [201, 308] on span "Research" at bounding box center [205, 307] width 38 height 13
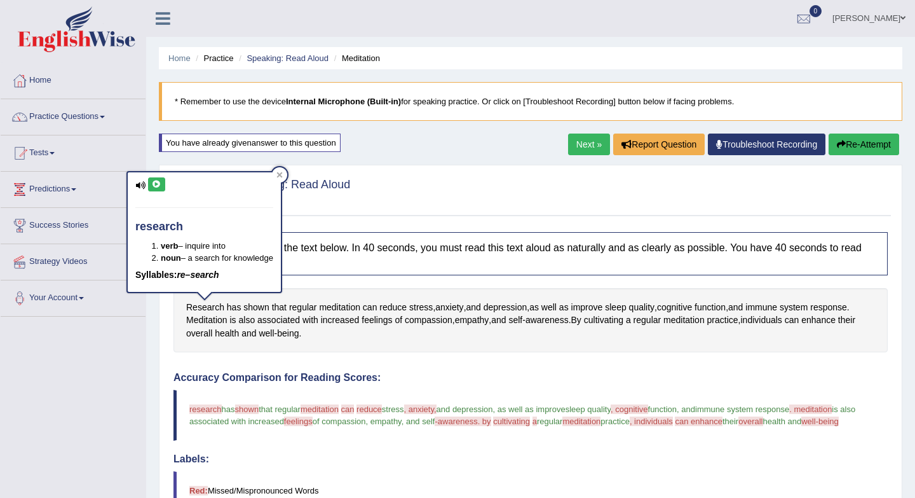
click at [156, 182] on icon at bounding box center [157, 185] width 10 height 8
click at [400, 365] on div "Created with Highcharts 7.1.2 Too low Too high Time Pitch meter: 0 10 20 30 40" at bounding box center [349, 365] width 364 height 1
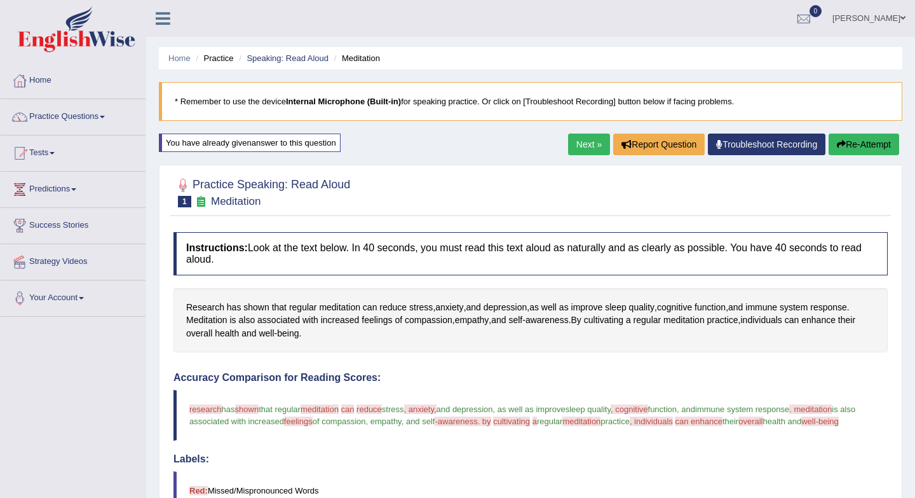
click at [584, 147] on link "Next »" at bounding box center [589, 144] width 42 height 22
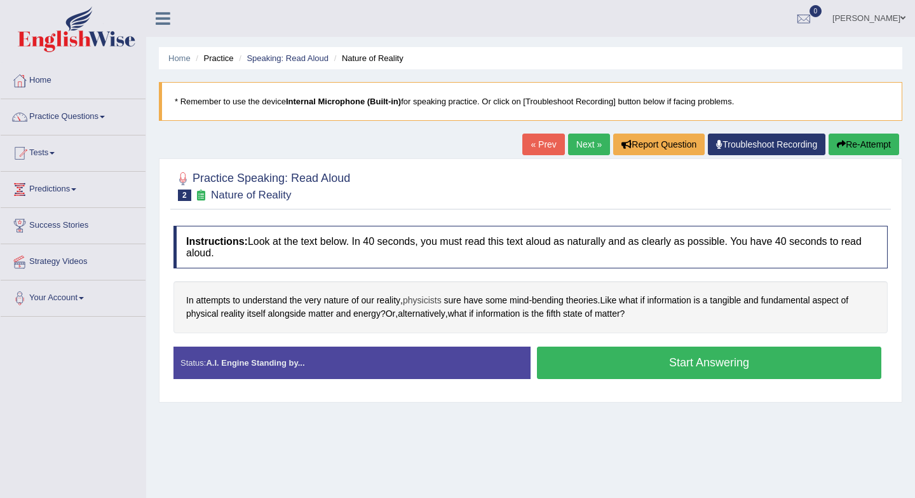
click at [431, 297] on span "physicists" at bounding box center [422, 300] width 39 height 13
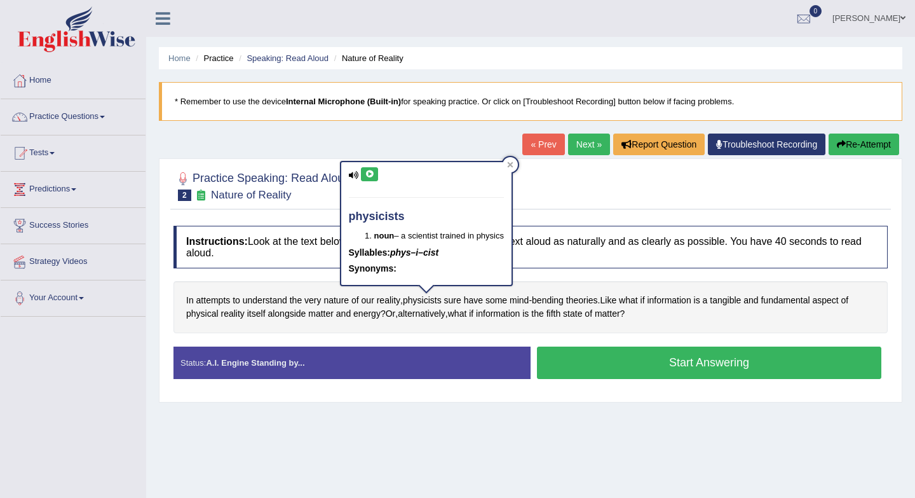
click at [367, 174] on icon at bounding box center [370, 174] width 10 height 8
click at [588, 297] on span "theories" at bounding box center [582, 300] width 32 height 13
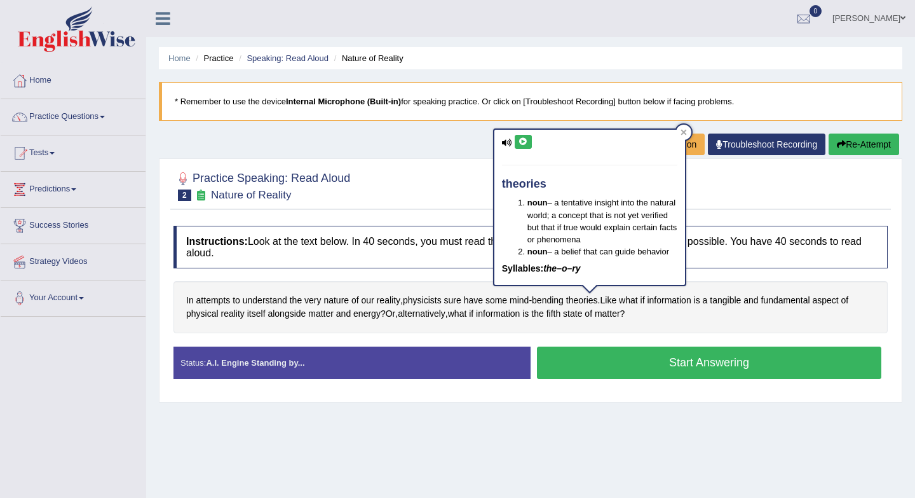
click at [522, 143] on icon at bounding box center [524, 142] width 10 height 8
click at [732, 302] on span "tangible" at bounding box center [725, 300] width 31 height 13
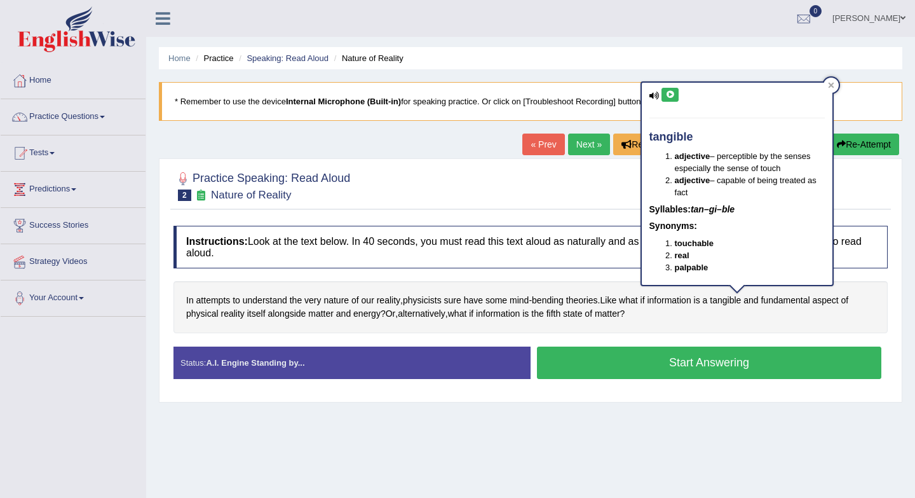
click at [669, 93] on icon at bounding box center [671, 95] width 10 height 8
click at [219, 297] on span "attempts" at bounding box center [213, 300] width 34 height 13
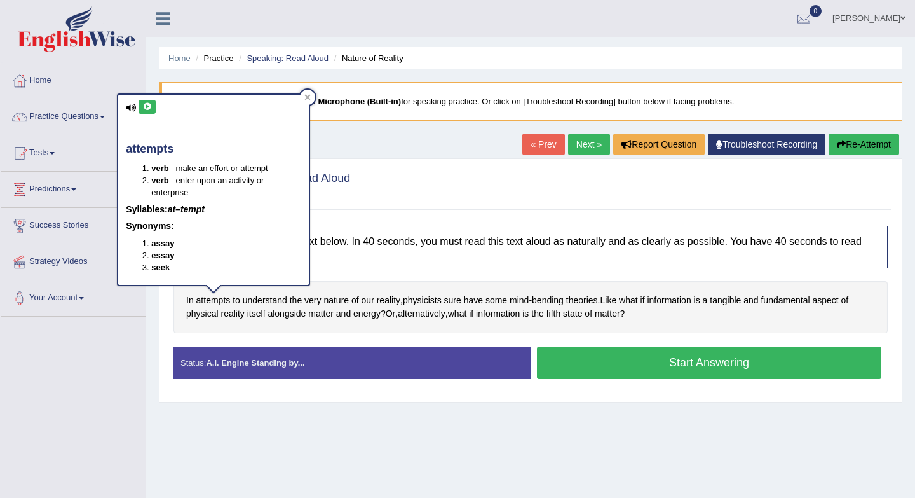
click at [144, 109] on icon at bounding box center [147, 107] width 10 height 8
click at [539, 387] on div "Status: A.I. Engine Standing by... Start Answering Stop Recording" at bounding box center [531, 368] width 715 height 45
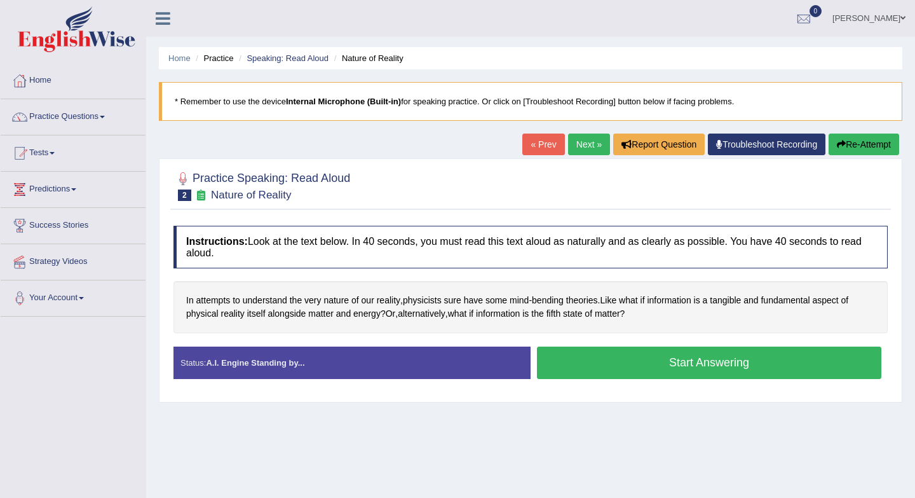
click at [578, 357] on button "Start Answering" at bounding box center [709, 362] width 345 height 32
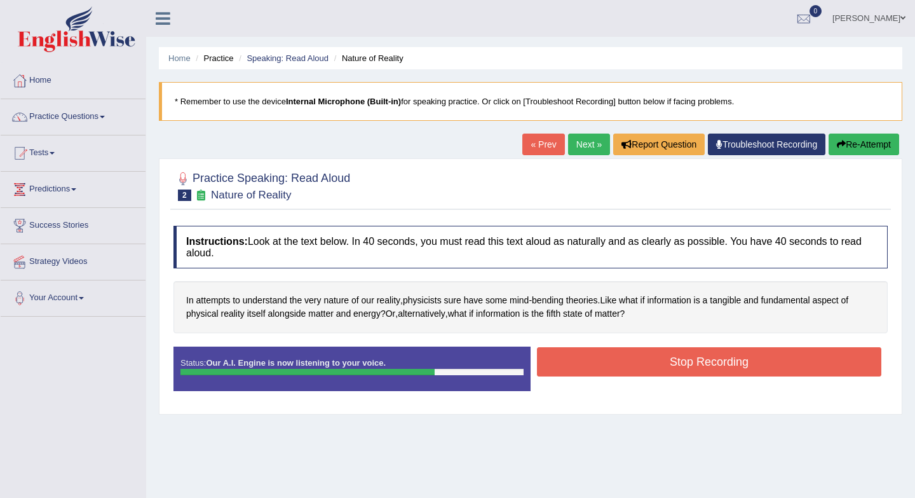
click at [578, 357] on button "Stop Recording" at bounding box center [709, 361] width 345 height 29
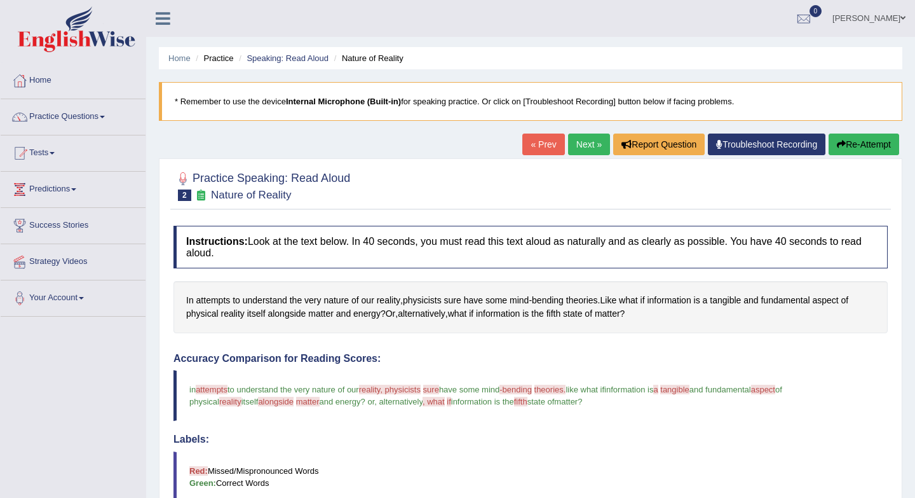
click at [580, 150] on link "Next »" at bounding box center [589, 144] width 42 height 22
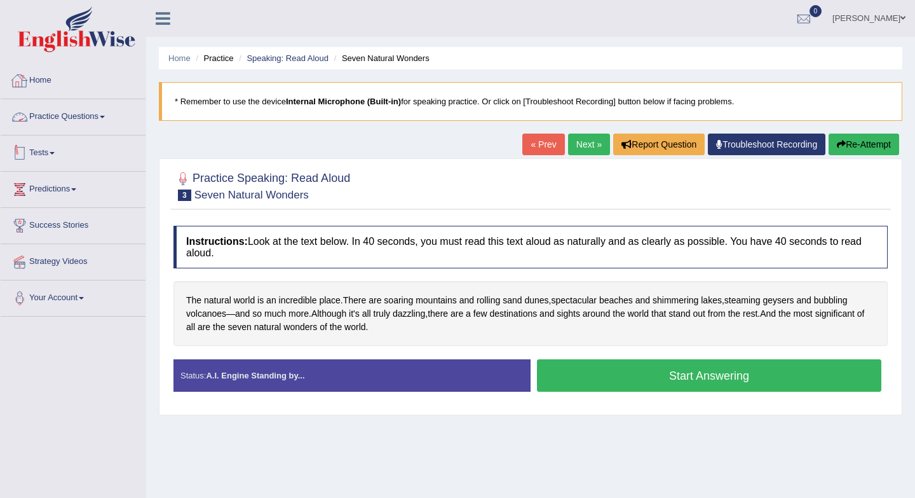
click at [49, 152] on link "Tests" at bounding box center [73, 151] width 145 height 32
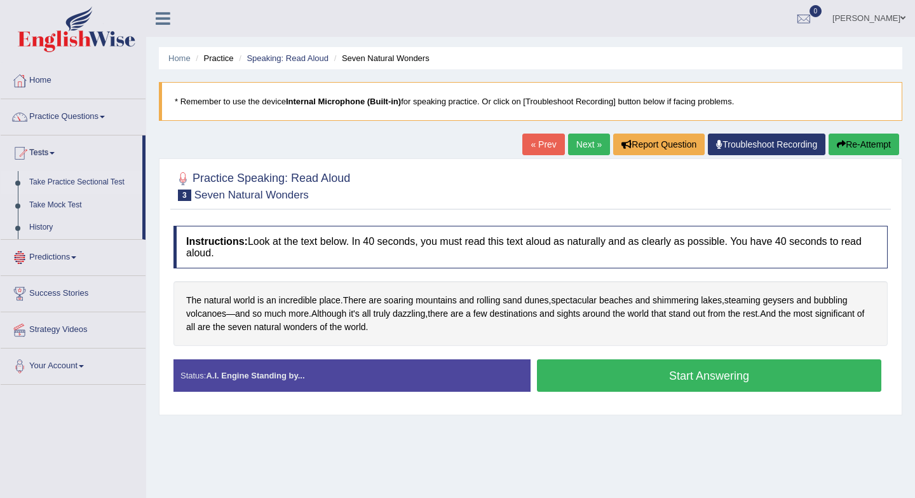
click at [83, 184] on link "Take Practice Sectional Test" at bounding box center [83, 182] width 119 height 23
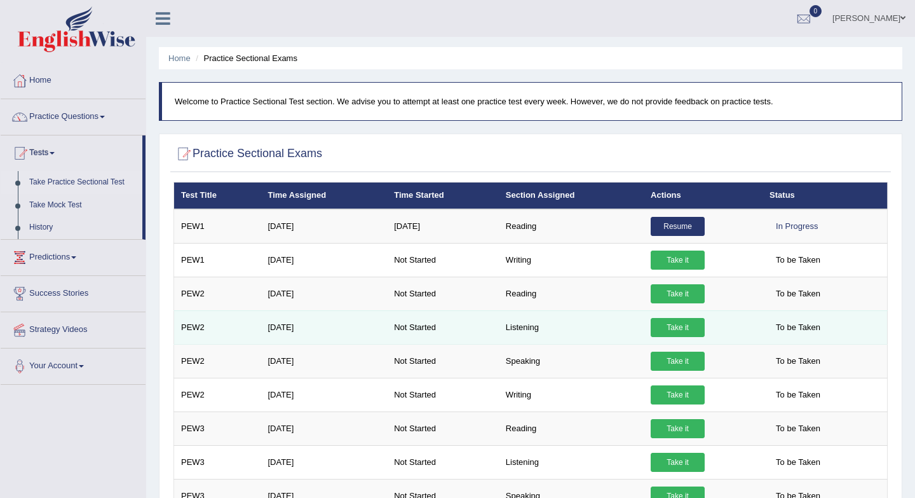
click at [670, 327] on link "Take it" at bounding box center [678, 327] width 54 height 19
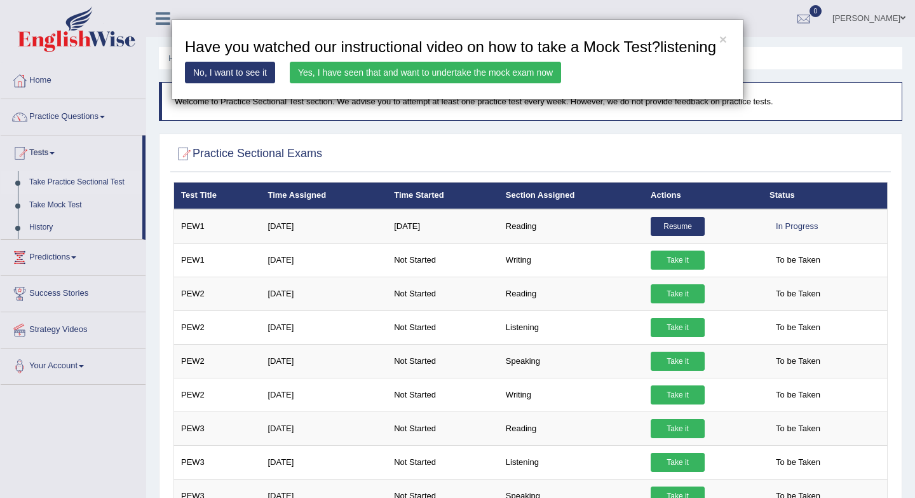
click at [331, 83] on link "Yes, I have seen that and want to undertake the mock exam now" at bounding box center [425, 73] width 271 height 22
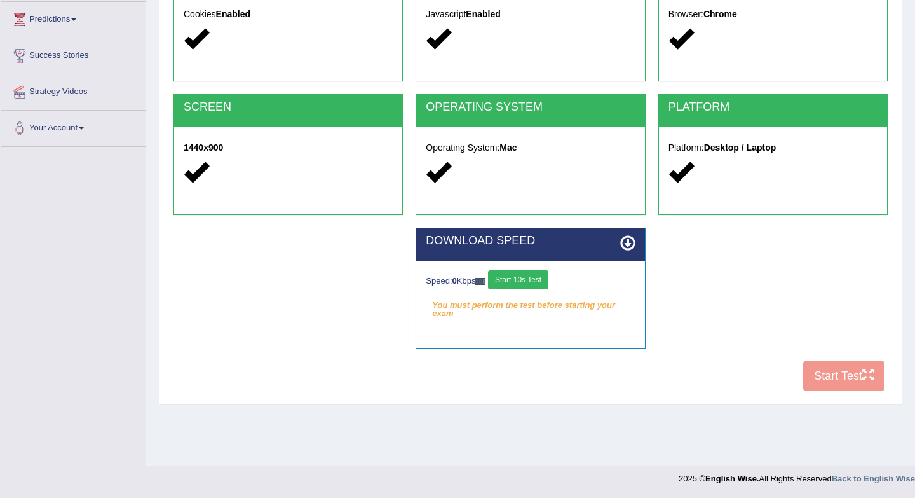
click at [836, 380] on div "COOKIES Cookies Enabled JAVASCRIPT Javascript Enabled BROWSER Browser: Chrome S…" at bounding box center [530, 179] width 721 height 437
click at [525, 281] on button "Start 10s Test" at bounding box center [518, 279] width 60 height 19
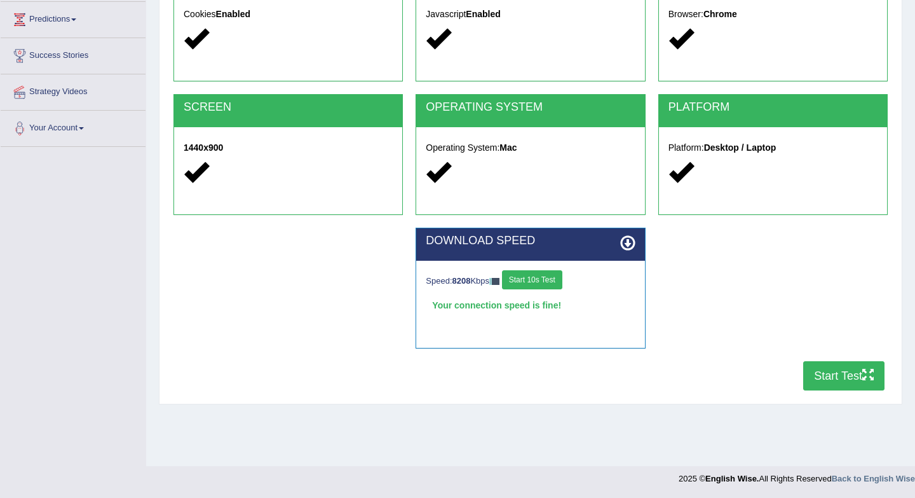
click at [627, 245] on icon at bounding box center [627, 242] width 15 height 15
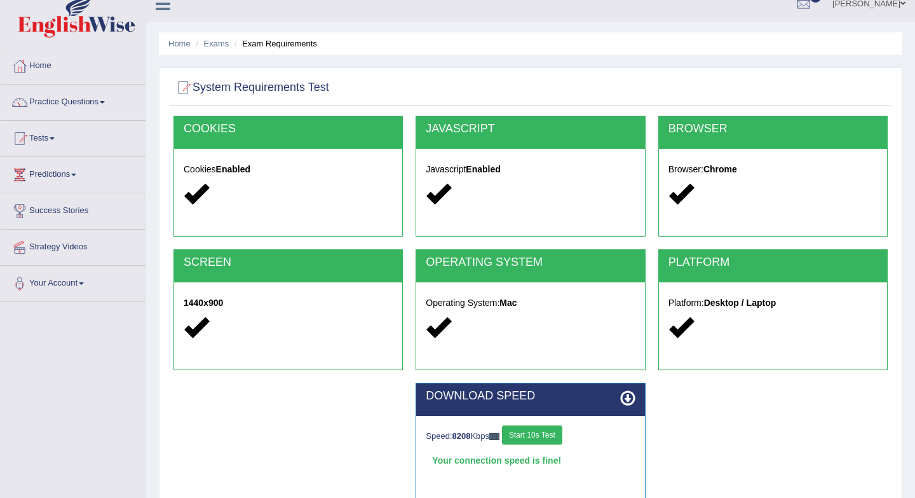
scroll to position [170, 0]
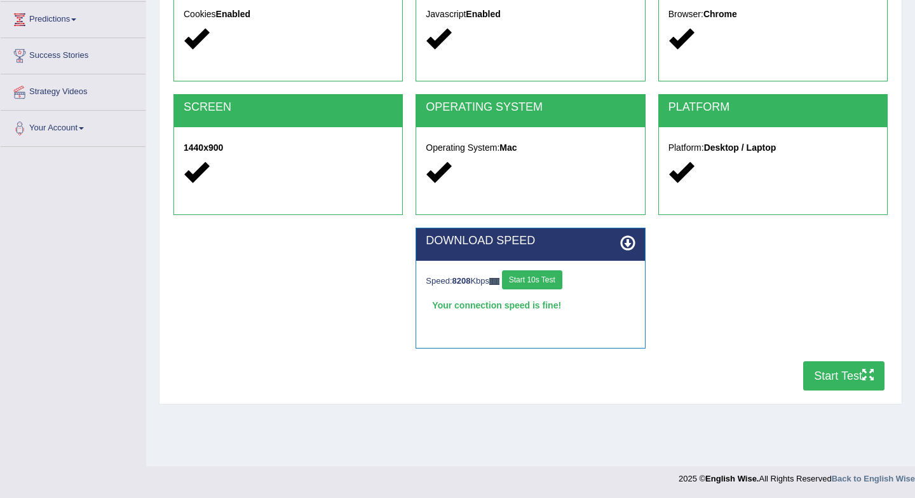
click at [831, 380] on button "Start Test" at bounding box center [844, 375] width 81 height 29
